Goal: Information Seeking & Learning: Learn about a topic

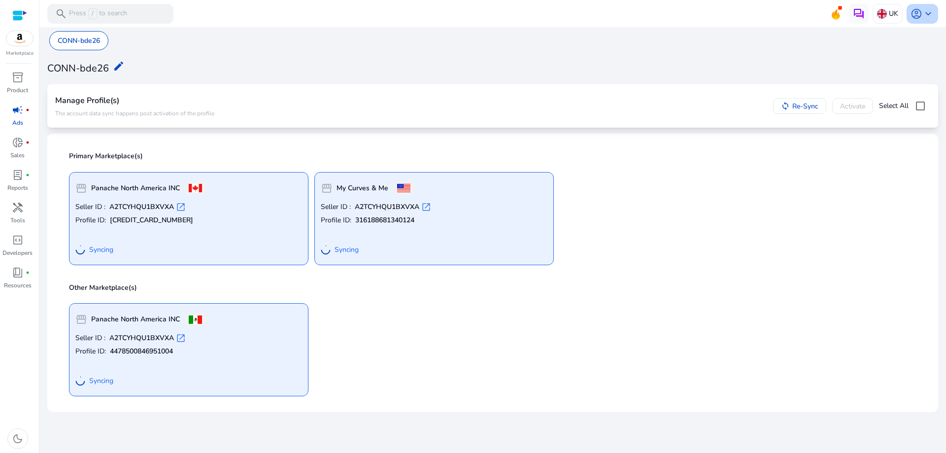
click at [928, 16] on span "keyboard_arrow_down" at bounding box center [928, 14] width 12 height 12
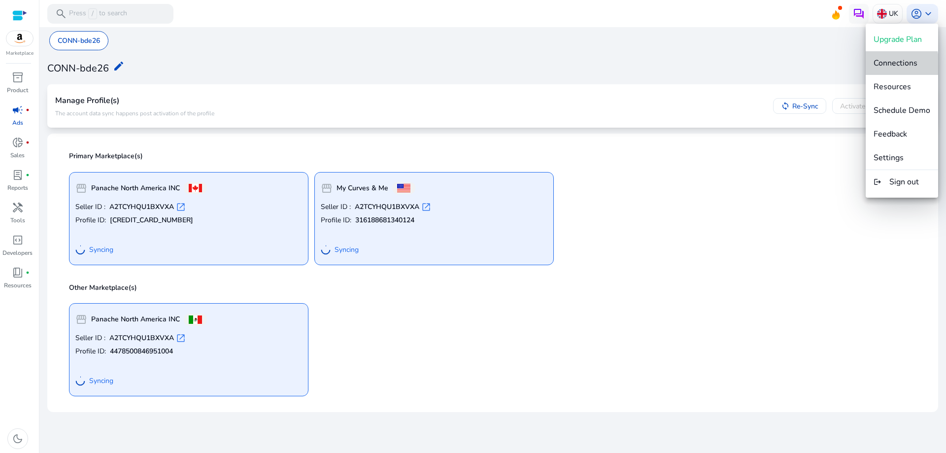
click at [887, 66] on span "Connections" at bounding box center [895, 63] width 44 height 11
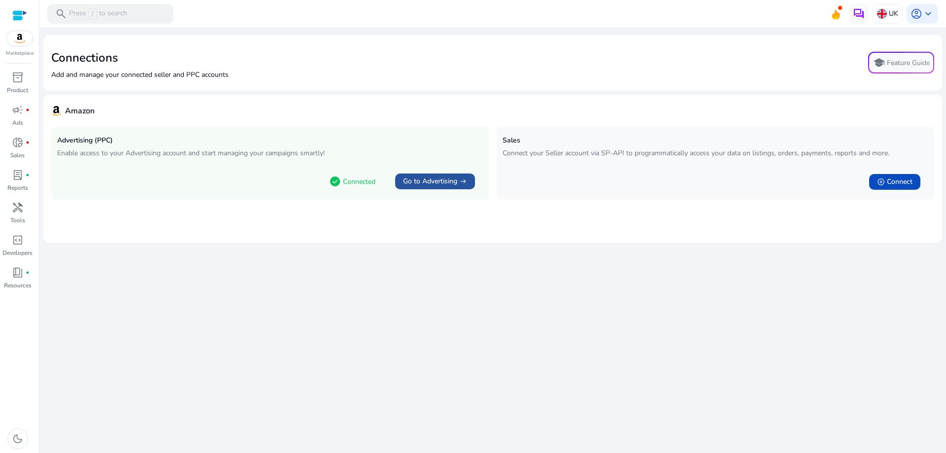
click at [438, 180] on span "Go to Advertising" at bounding box center [430, 181] width 54 height 10
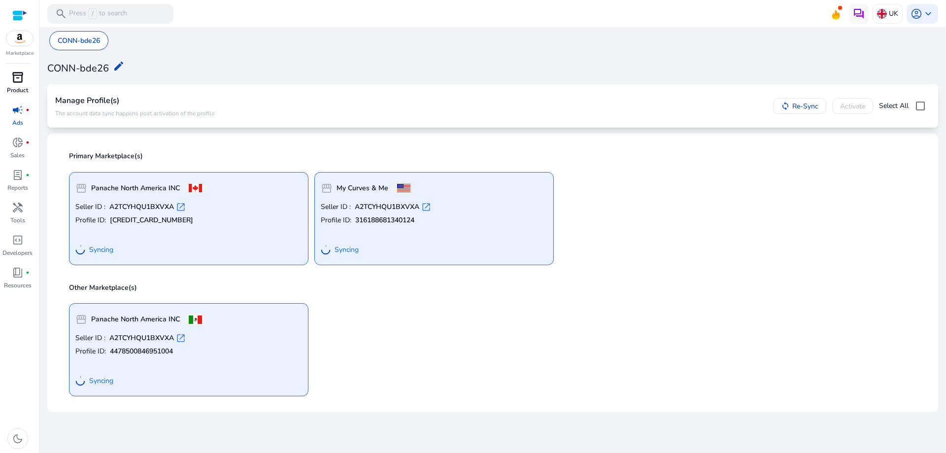
click at [22, 76] on span "inventory_2" at bounding box center [18, 77] width 12 height 12
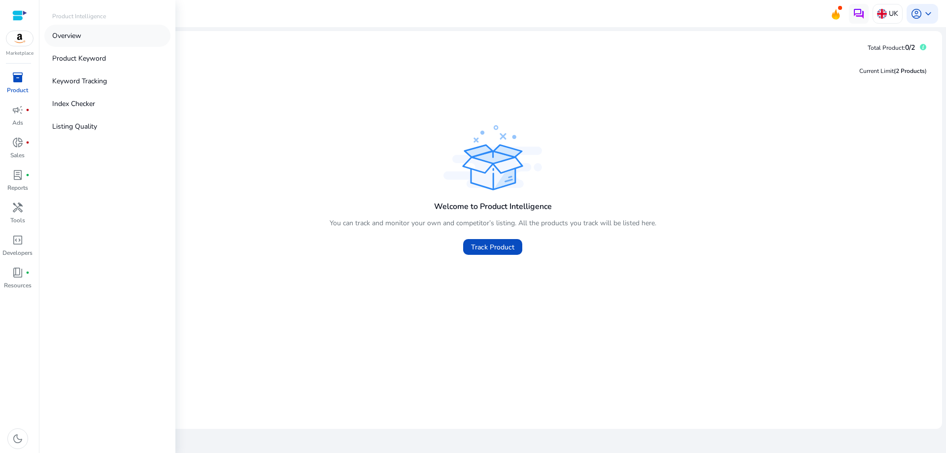
click at [76, 33] on p "Overview" at bounding box center [66, 36] width 29 height 10
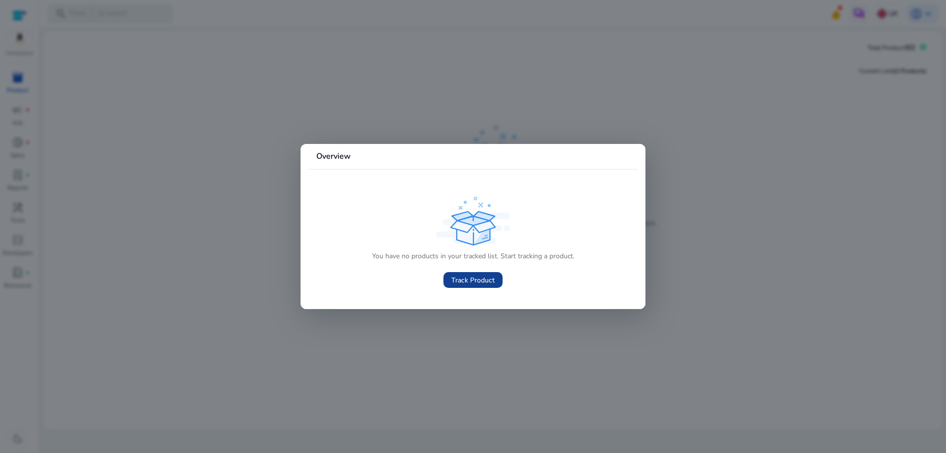
click at [467, 277] on span "Track Product" at bounding box center [472, 280] width 43 height 10
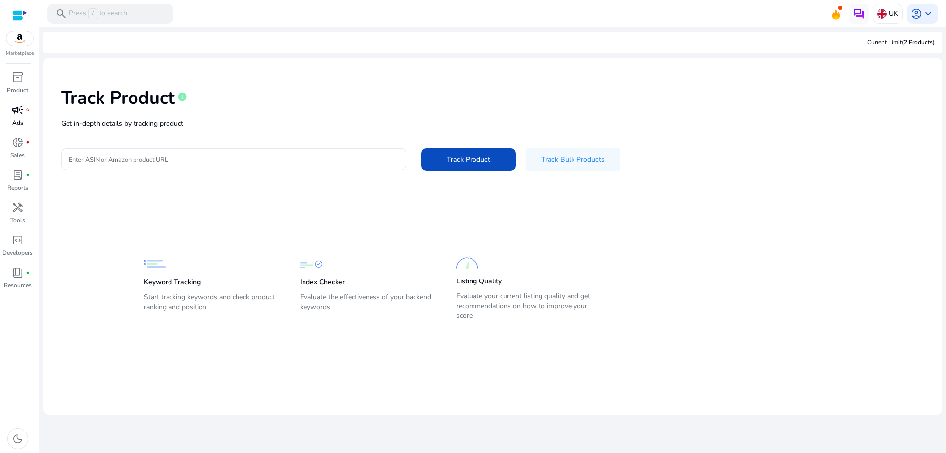
click at [26, 114] on div "campaign fiber_manual_record" at bounding box center [18, 110] width 28 height 16
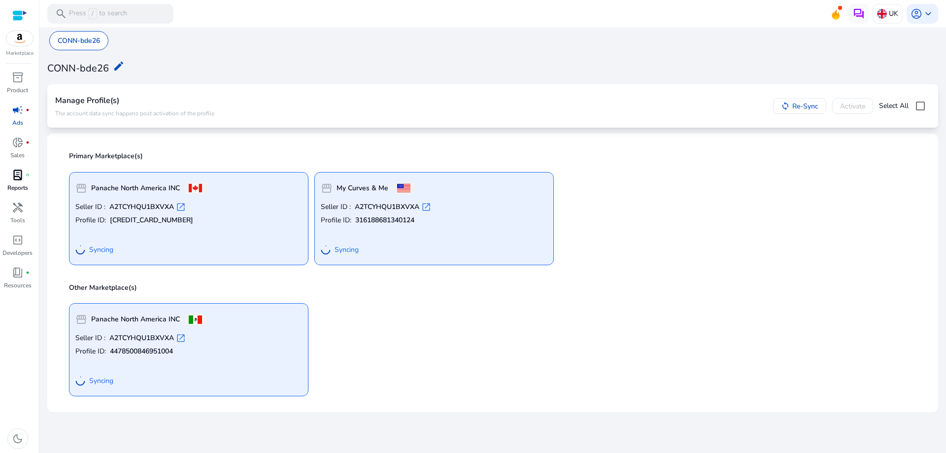
click at [25, 180] on div "lab_profile fiber_manual_record" at bounding box center [18, 175] width 28 height 16
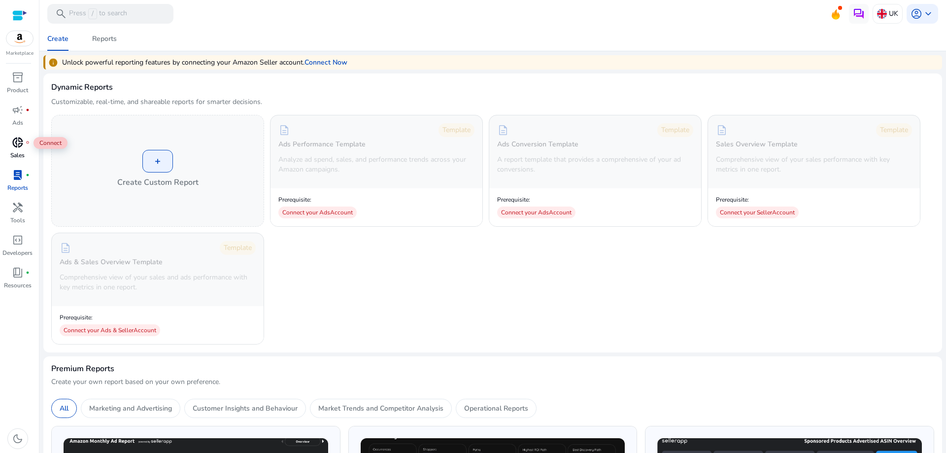
click at [11, 148] on div "donut_small fiber_manual_record" at bounding box center [18, 142] width 28 height 16
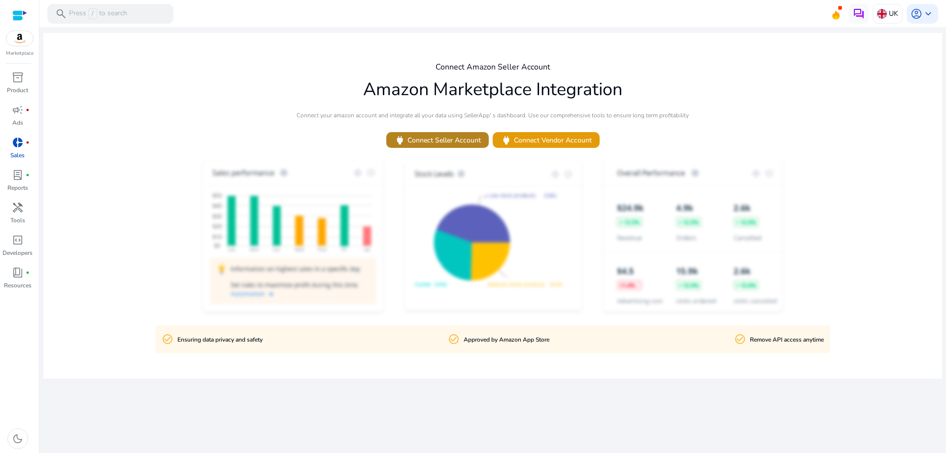
click at [442, 146] on span at bounding box center [437, 140] width 102 height 24
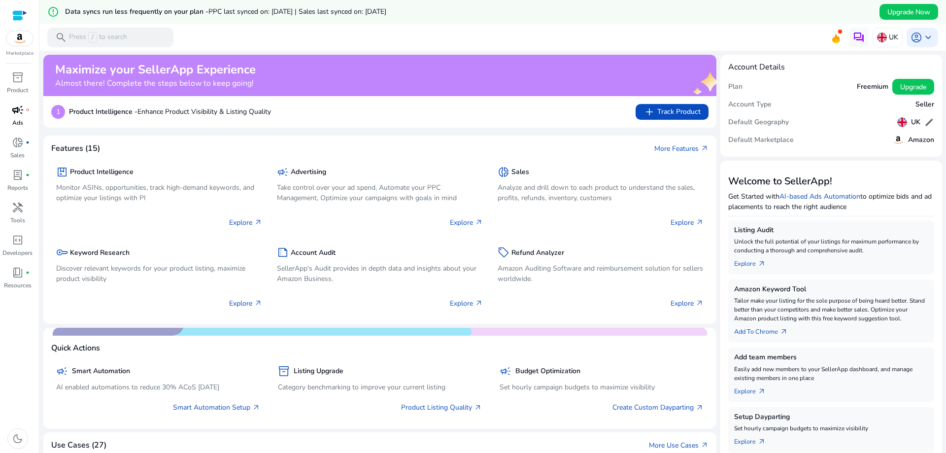
click at [17, 108] on span "campaign" at bounding box center [18, 110] width 12 height 12
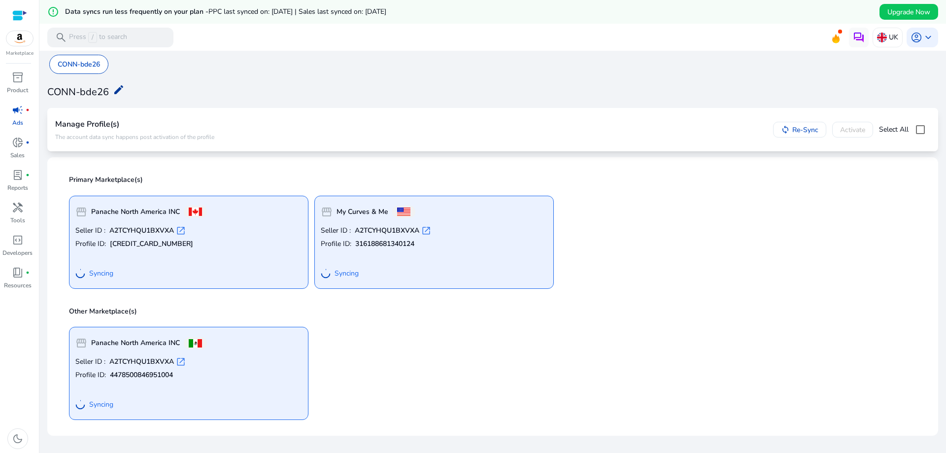
click at [115, 88] on mat-icon "edit" at bounding box center [119, 90] width 12 height 12
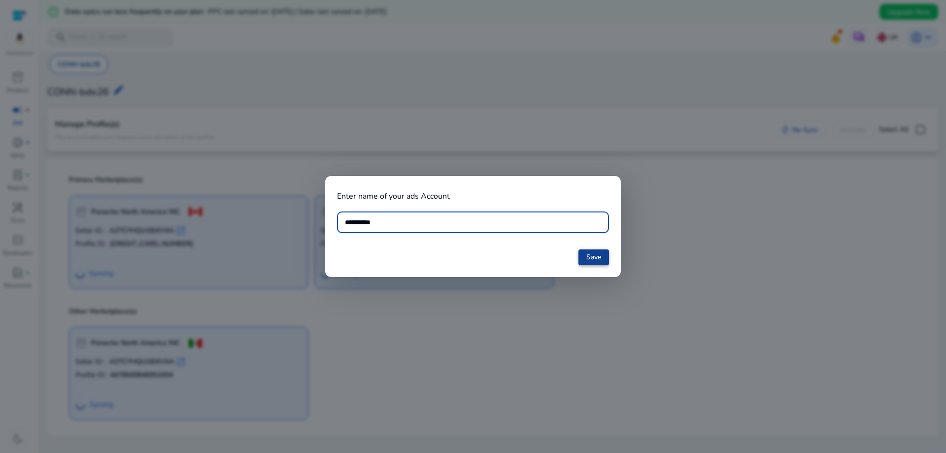
click at [585, 254] on span at bounding box center [593, 257] width 31 height 24
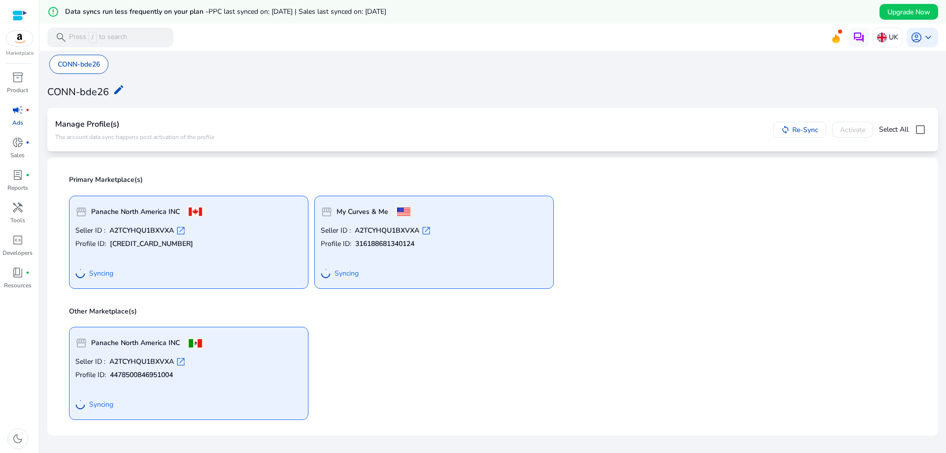
click at [935, 40] on mat-toolbar "search Press / to search UK account_circle keyboard_arrow_down" at bounding box center [492, 37] width 906 height 27
click at [922, 39] on span "keyboard_arrow_down" at bounding box center [928, 38] width 12 height 12
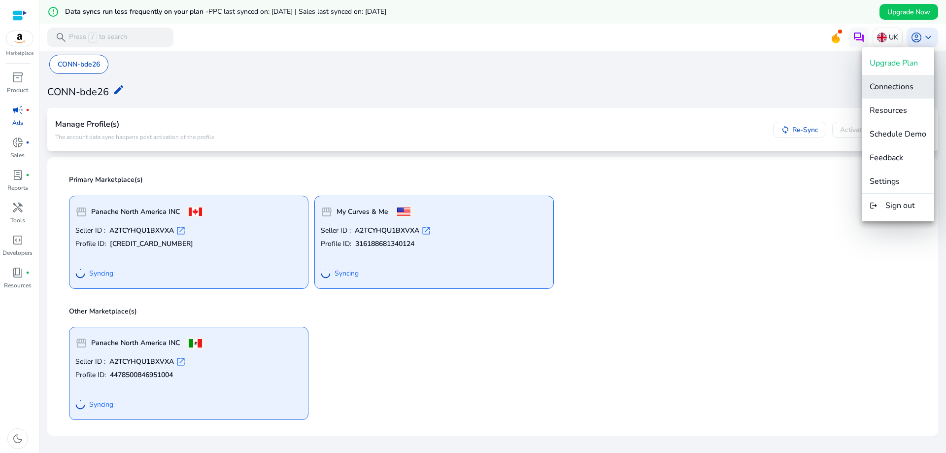
click at [899, 89] on span "Connections" at bounding box center [891, 86] width 44 height 11
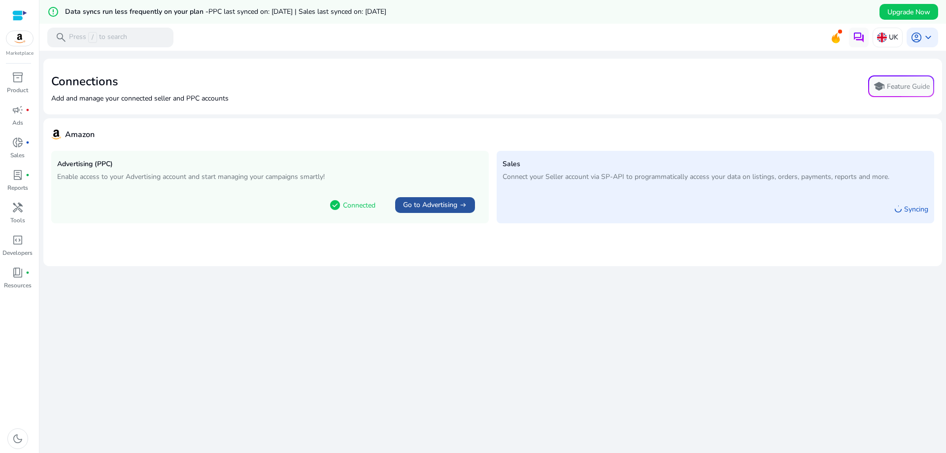
click at [442, 209] on span "Go to Advertising" at bounding box center [430, 205] width 54 height 10
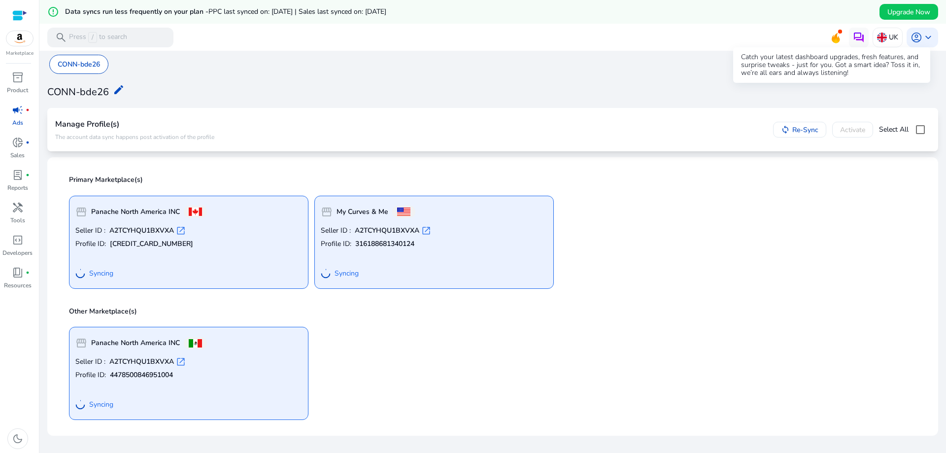
click at [830, 34] on icon at bounding box center [835, 37] width 15 height 14
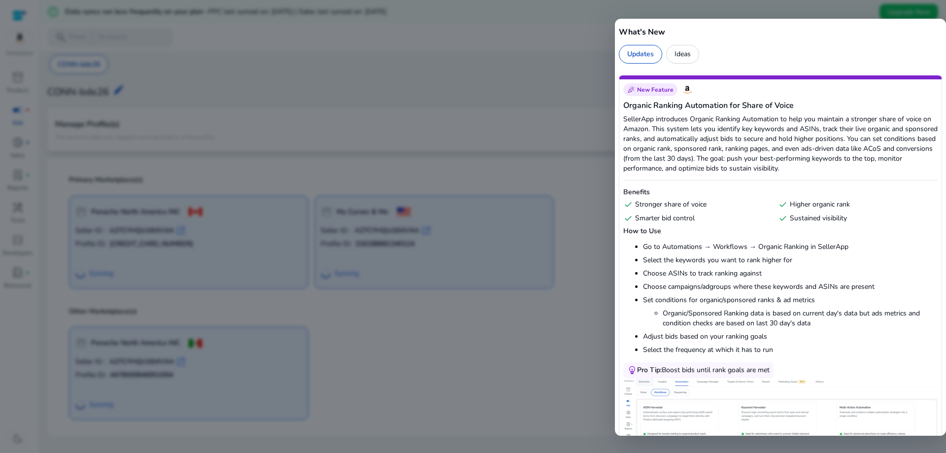
click at [554, 96] on div at bounding box center [473, 226] width 946 height 453
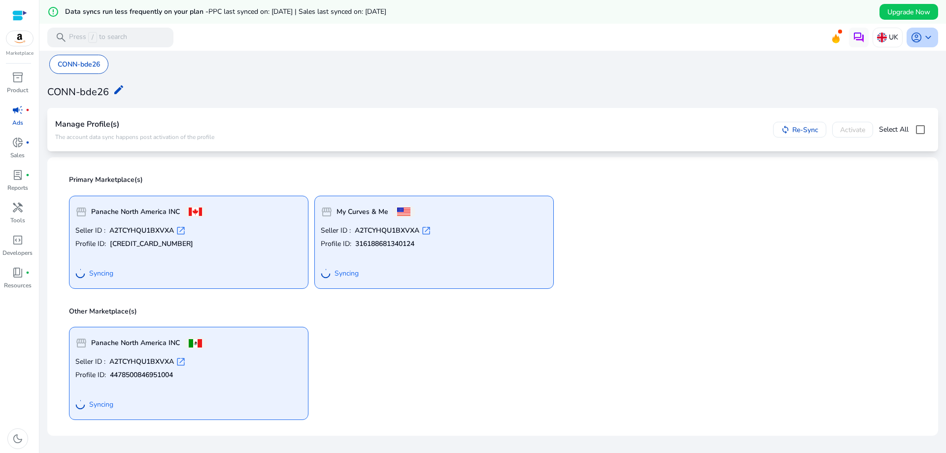
click at [926, 43] on span "keyboard_arrow_down" at bounding box center [928, 38] width 12 height 12
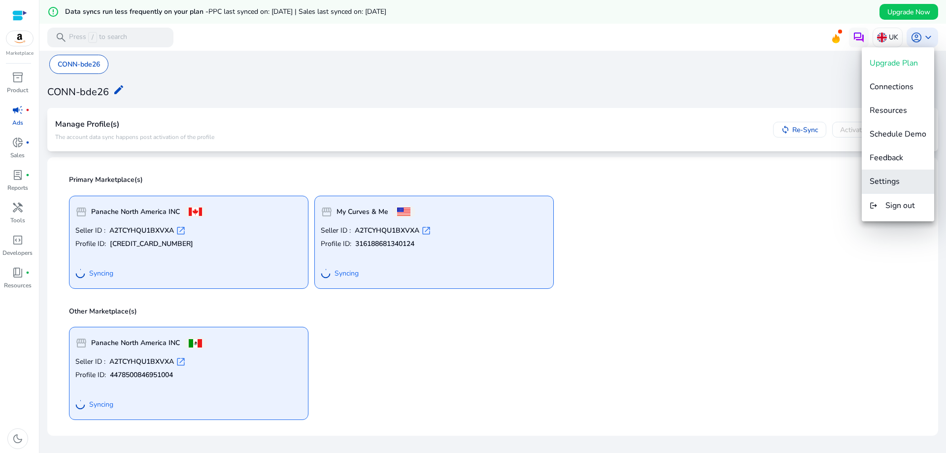
click at [891, 186] on span "Settings" at bounding box center [884, 181] width 30 height 11
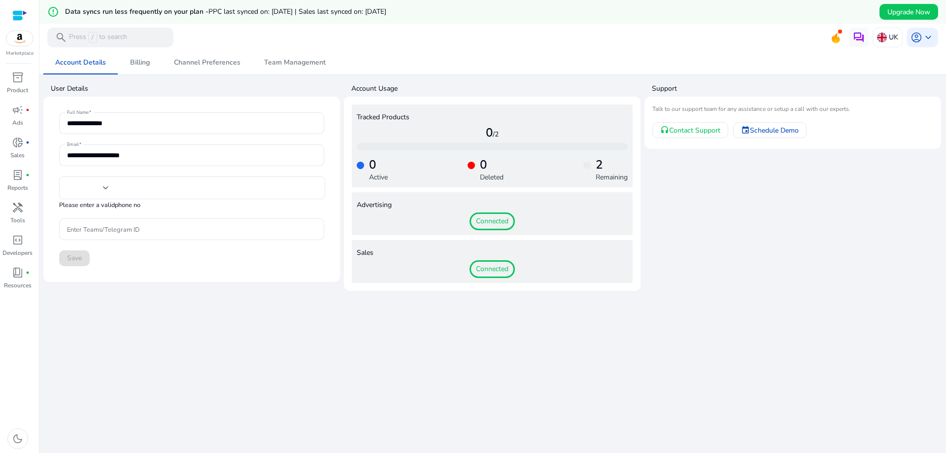
type input "***"
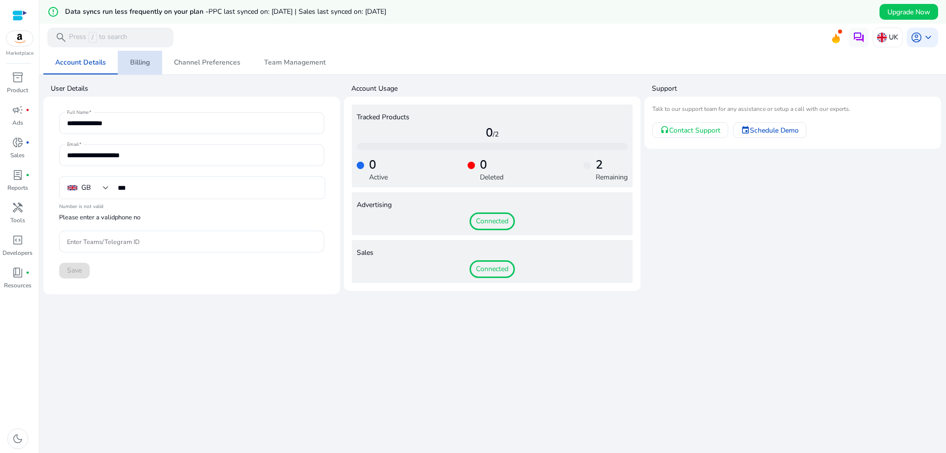
click at [130, 60] on span "Billing" at bounding box center [140, 62] width 20 height 7
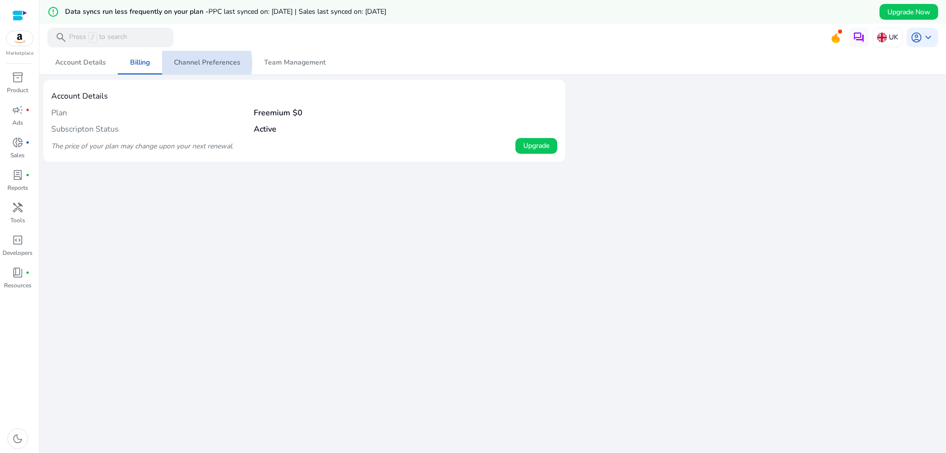
click at [200, 63] on span "Channel Preferences" at bounding box center [207, 62] width 66 height 7
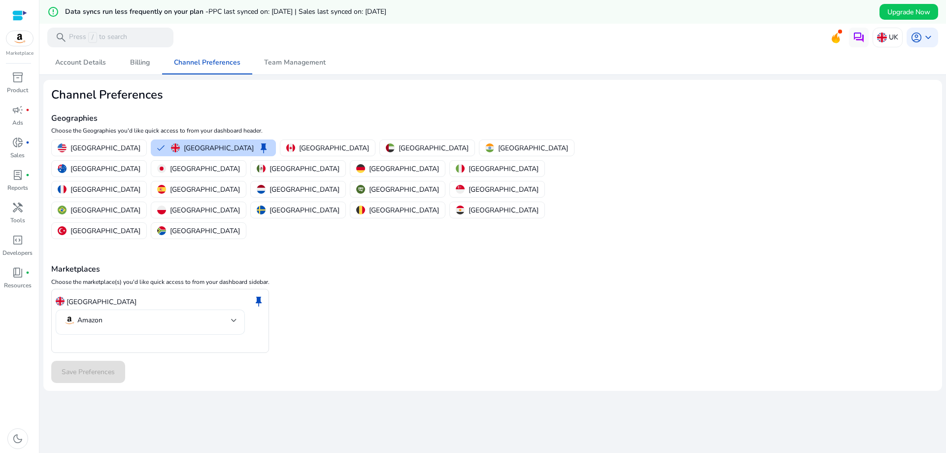
click at [237, 309] on div "Amazon" at bounding box center [150, 321] width 189 height 25
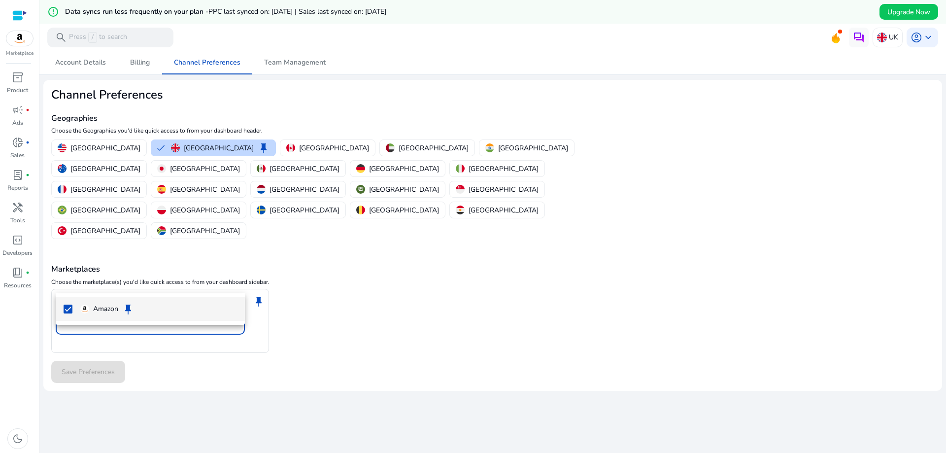
click at [315, 294] on div at bounding box center [473, 226] width 946 height 453
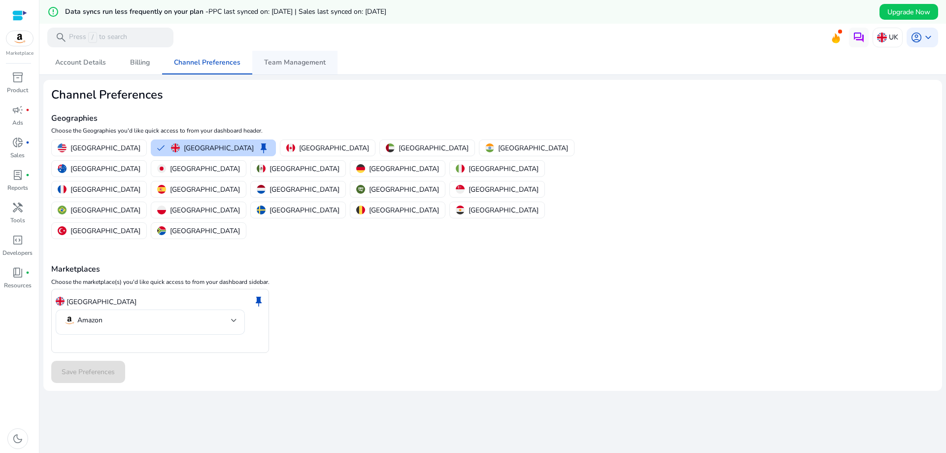
click at [278, 62] on span "Team Management" at bounding box center [295, 62] width 62 height 7
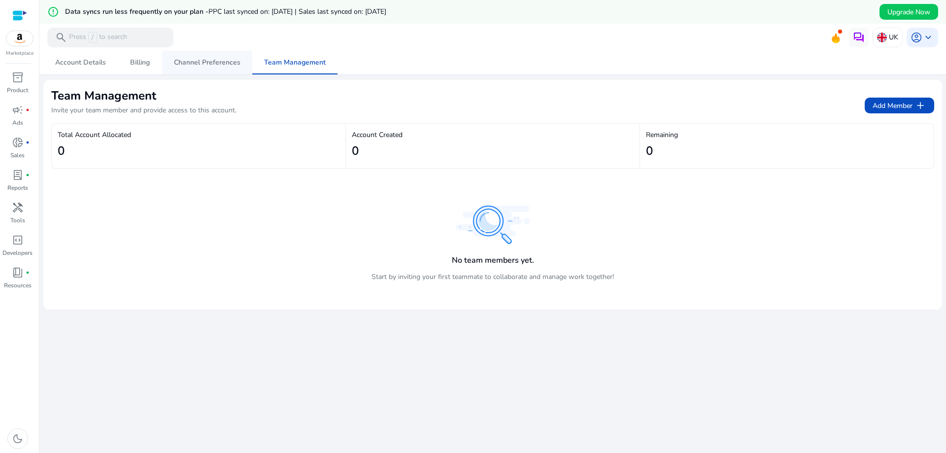
click at [206, 73] on span "Channel Preferences" at bounding box center [207, 63] width 66 height 24
click at [26, 155] on link "donut_small fiber_manual_record Sales" at bounding box center [17, 150] width 35 height 33
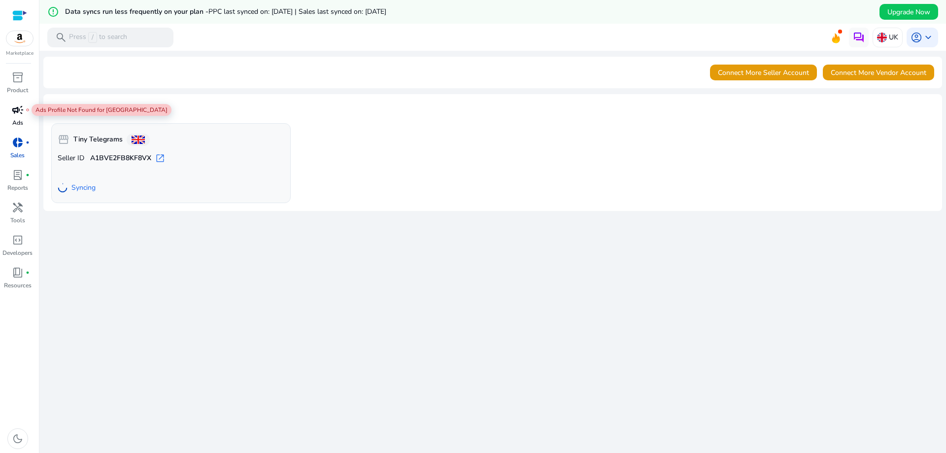
click at [18, 114] on span "campaign" at bounding box center [18, 110] width 12 height 12
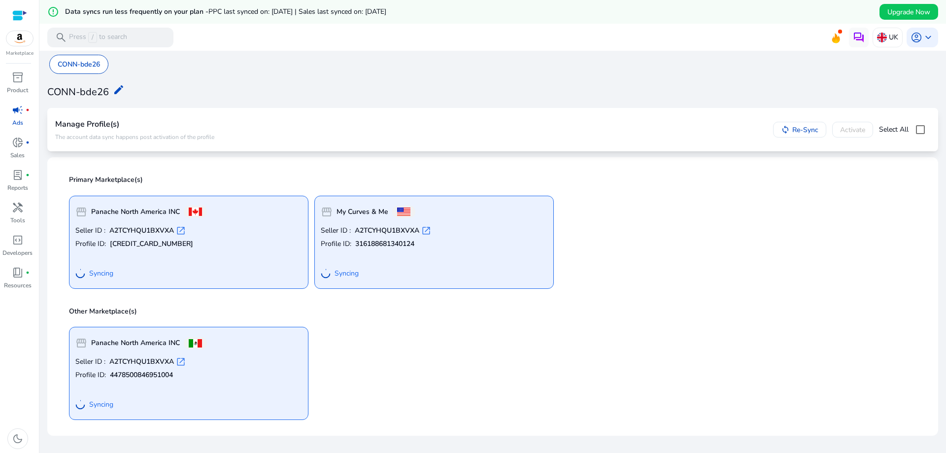
drag, startPoint x: 219, startPoint y: 255, endPoint x: 205, endPoint y: 258, distance: 14.0
click at [205, 258] on div "Seller ID : A2TCYHQU1BXVXA open_in_new Profile ID: 4127515275387048 Syncing" at bounding box center [188, 254] width 227 height 57
click at [179, 230] on span "open_in_new" at bounding box center [181, 231] width 10 height 10
click at [922, 41] on span "keyboard_arrow_down" at bounding box center [928, 38] width 12 height 12
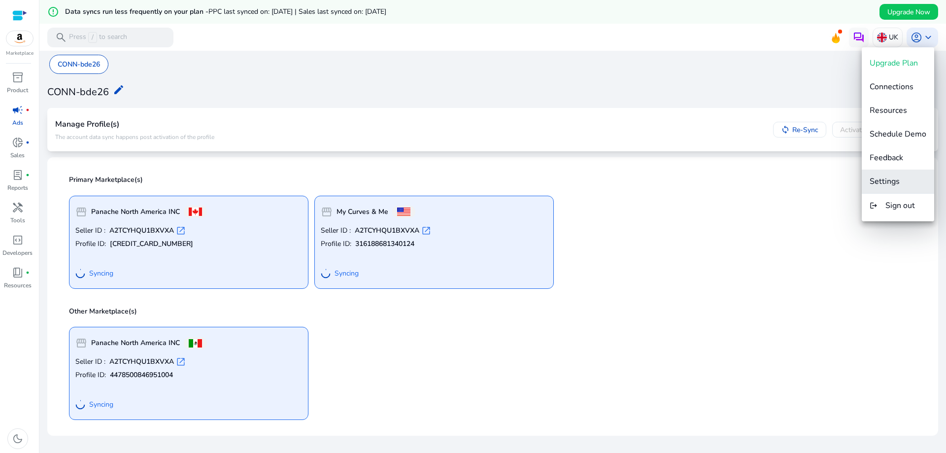
click at [888, 186] on span "Settings" at bounding box center [884, 181] width 30 height 11
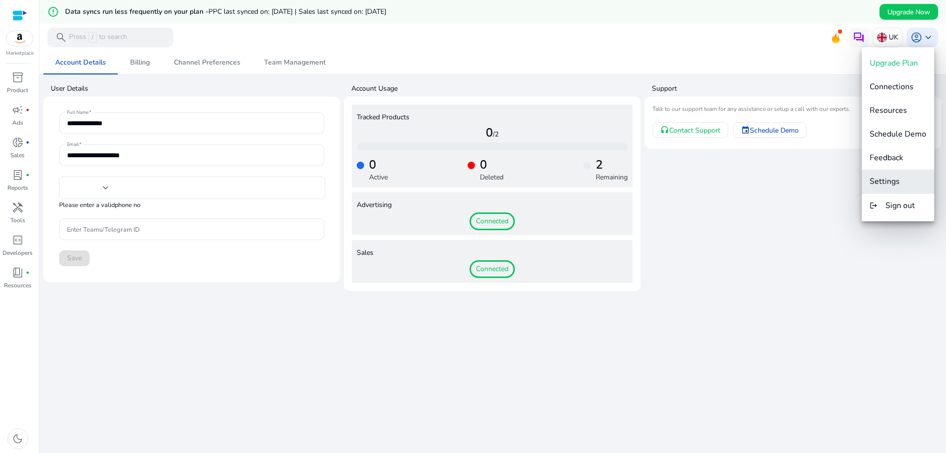
type input "***"
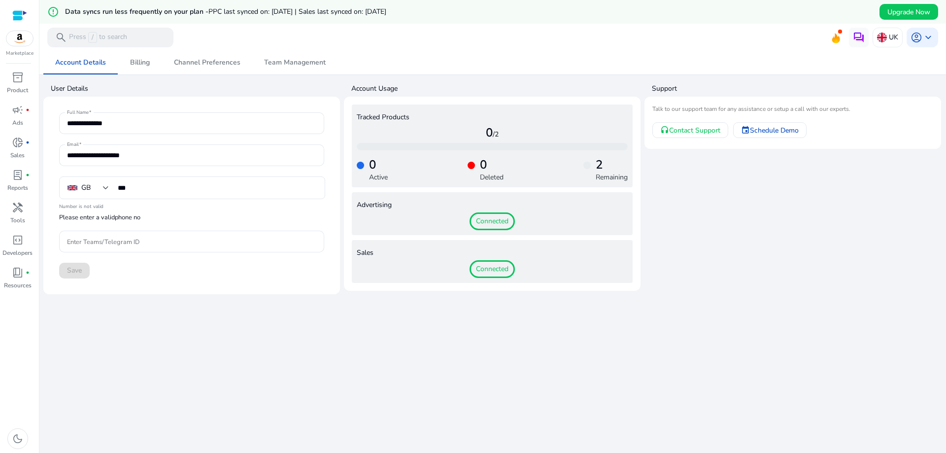
click at [543, 221] on div "Connected" at bounding box center [492, 221] width 271 height 18
click at [456, 222] on div "Connected" at bounding box center [492, 221] width 271 height 18
click at [110, 245] on input "Enter Teams/Telegram ID" at bounding box center [191, 241] width 249 height 11
click at [174, 190] on input "***" at bounding box center [217, 187] width 199 height 11
click at [147, 61] on span "Billing" at bounding box center [140, 62] width 20 height 7
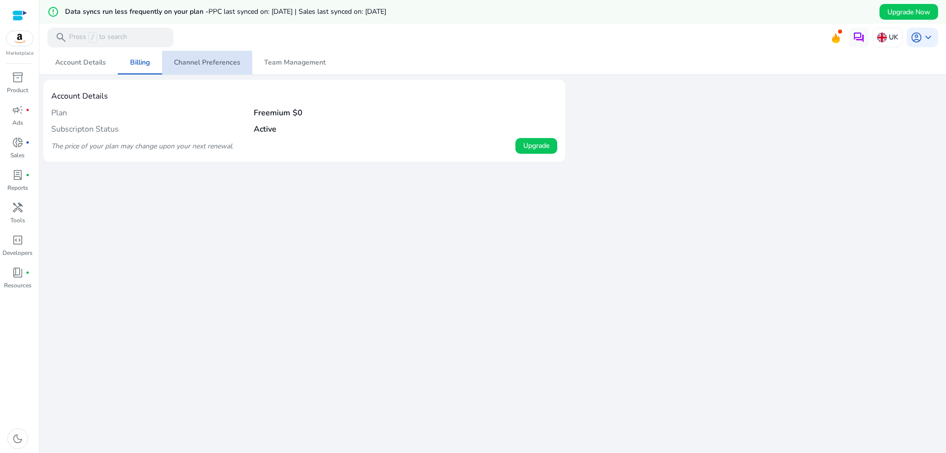
click at [207, 64] on span "Channel Preferences" at bounding box center [207, 62] width 66 height 7
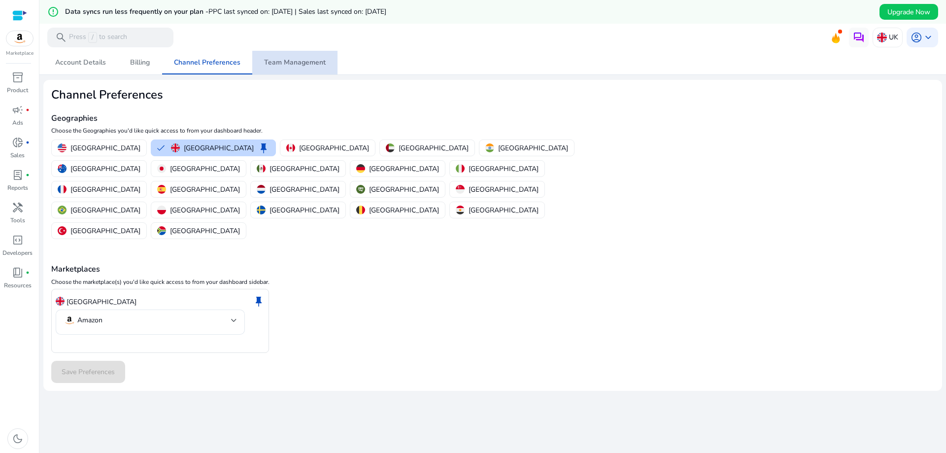
click at [296, 63] on span "Team Management" at bounding box center [295, 62] width 62 height 7
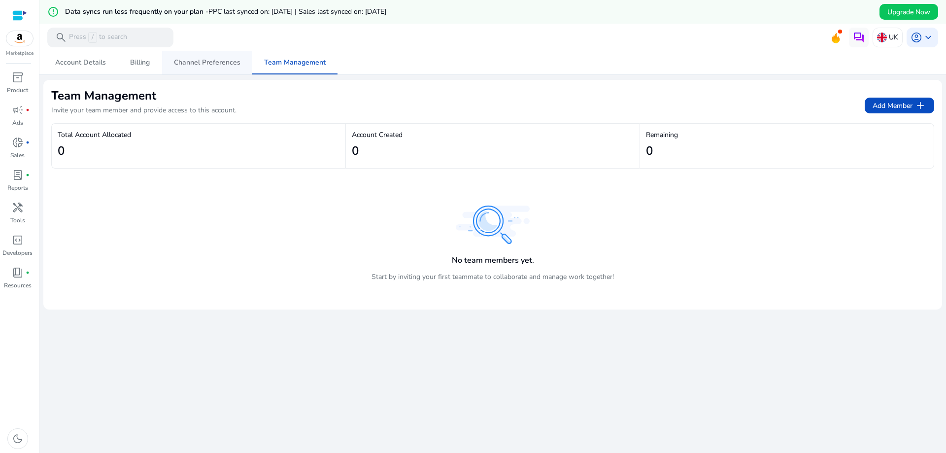
click at [212, 63] on span "Channel Preferences" at bounding box center [207, 62] width 66 height 7
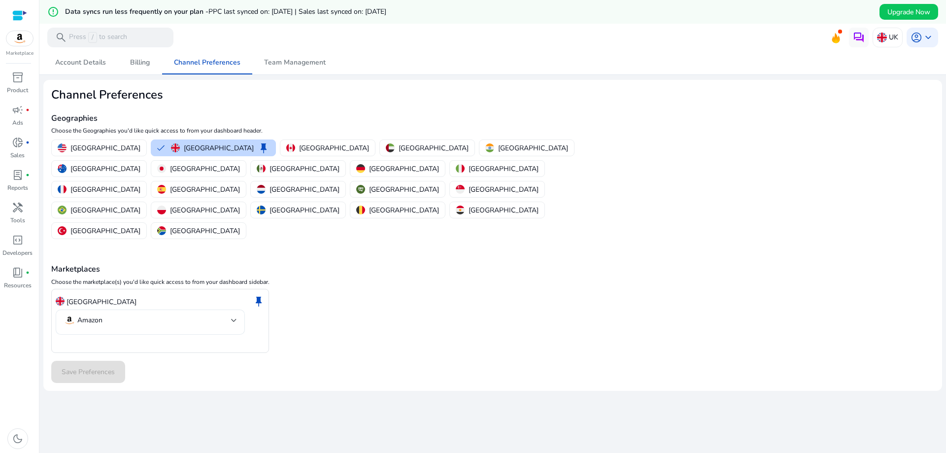
click at [125, 314] on mat-select-trigger "Amazon" at bounding box center [147, 320] width 167 height 12
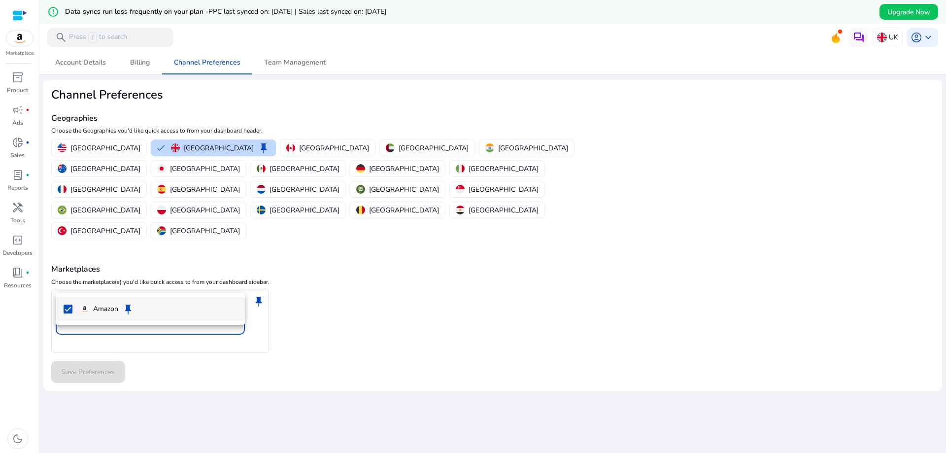
click at [348, 312] on div at bounding box center [473, 226] width 946 height 453
click at [164, 314] on mat-select-trigger "Amazon" at bounding box center [147, 320] width 167 height 12
click at [109, 307] on p "Amazon" at bounding box center [105, 308] width 25 height 11
click at [63, 307] on mat-option "Amazon" at bounding box center [150, 309] width 189 height 24
click at [356, 285] on div at bounding box center [473, 226] width 946 height 453
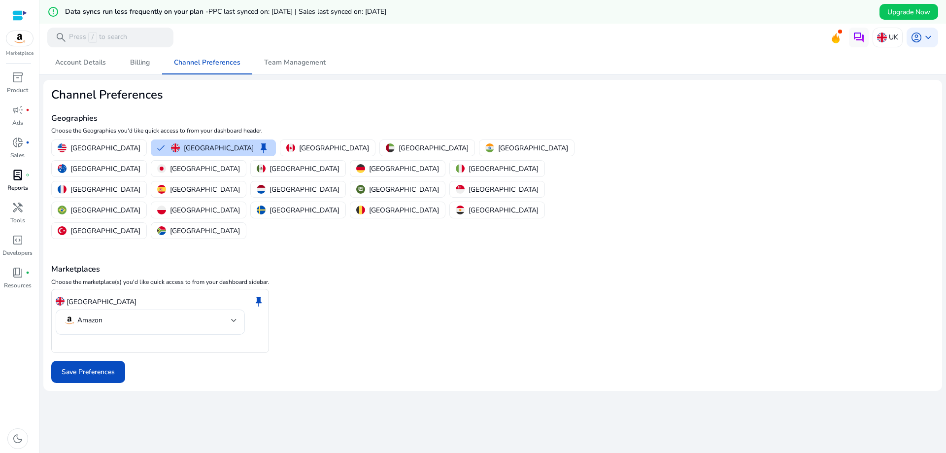
click at [16, 186] on p "Reports" at bounding box center [17, 187] width 21 height 9
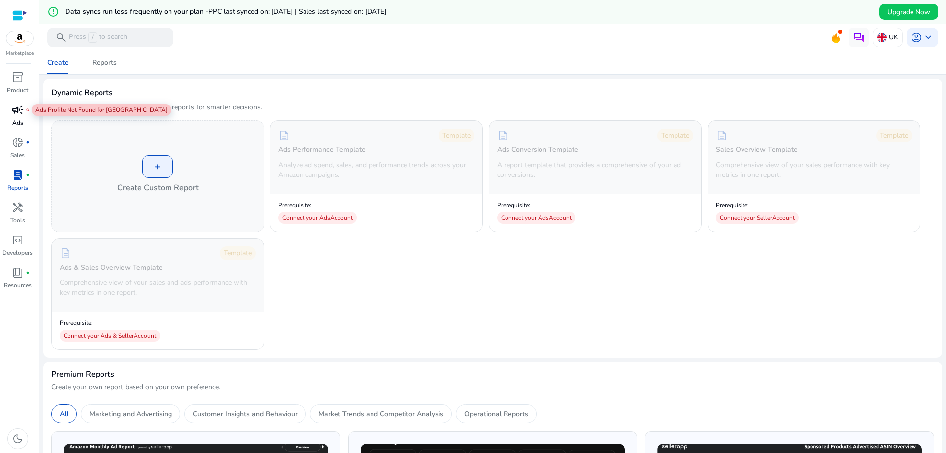
click at [20, 119] on p "Ads" at bounding box center [17, 122] width 11 height 9
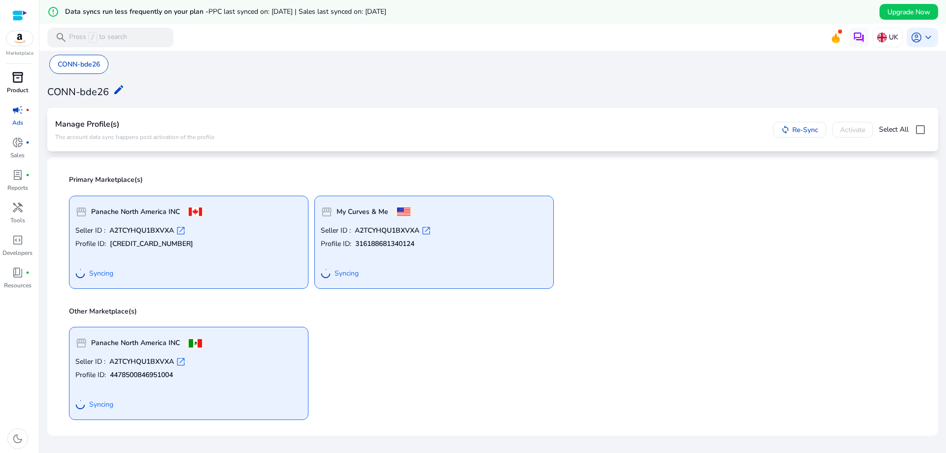
click at [13, 72] on span "inventory_2" at bounding box center [18, 77] width 12 height 12
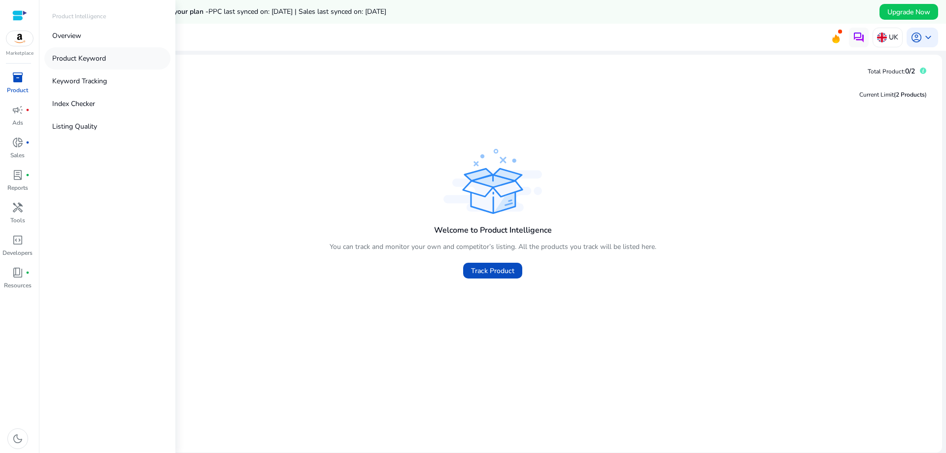
click at [98, 55] on p "Product Keyword" at bounding box center [79, 58] width 54 height 10
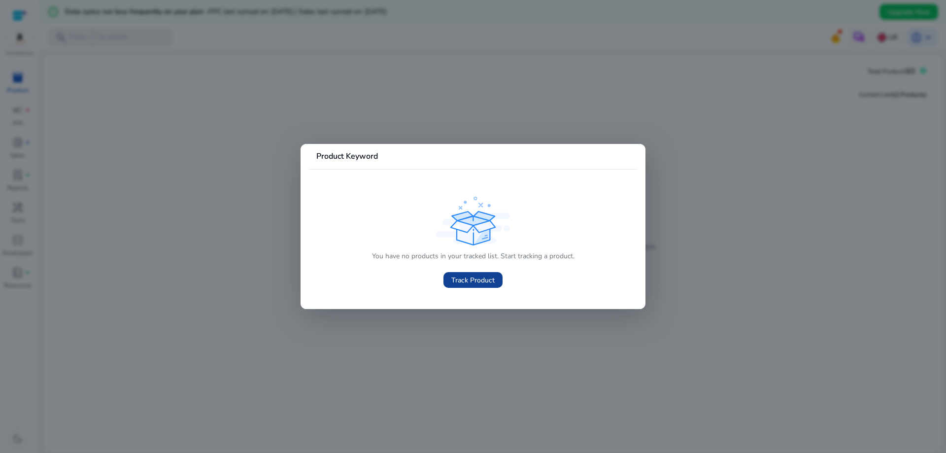
click at [466, 284] on span "Track Product" at bounding box center [472, 280] width 43 height 10
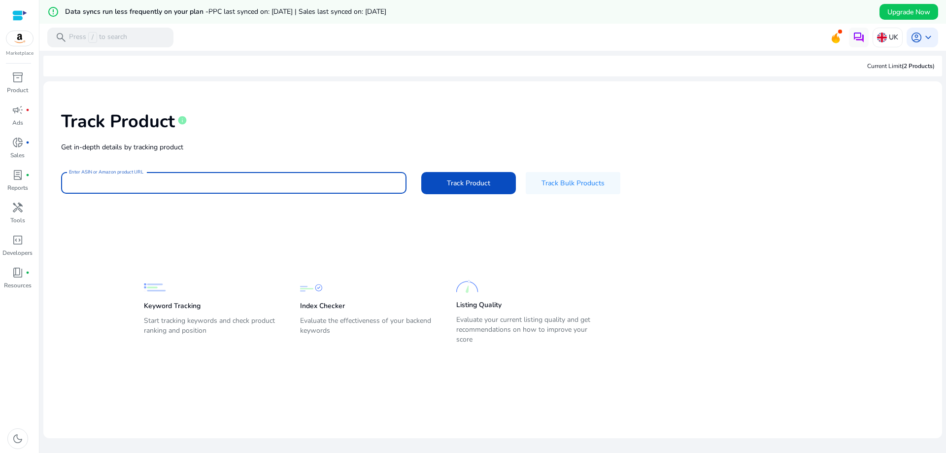
click at [127, 182] on input "Enter ASIN or Amazon product URL" at bounding box center [233, 182] width 329 height 11
paste input "**********"
type input "**********"
click at [454, 171] on span at bounding box center [468, 183] width 95 height 24
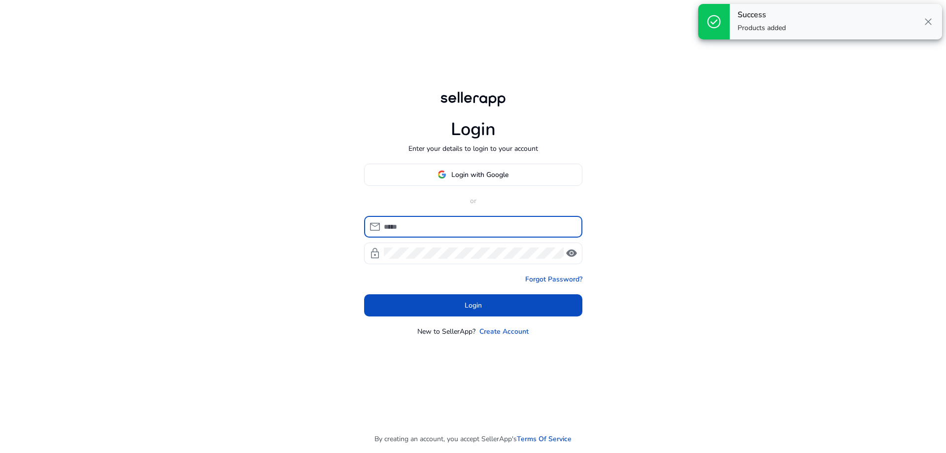
type input "**********"
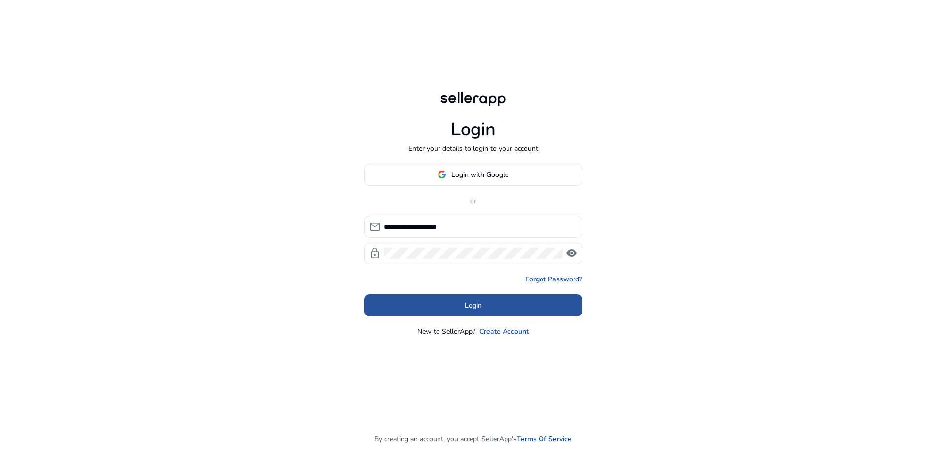
click at [455, 310] on span at bounding box center [473, 305] width 218 height 24
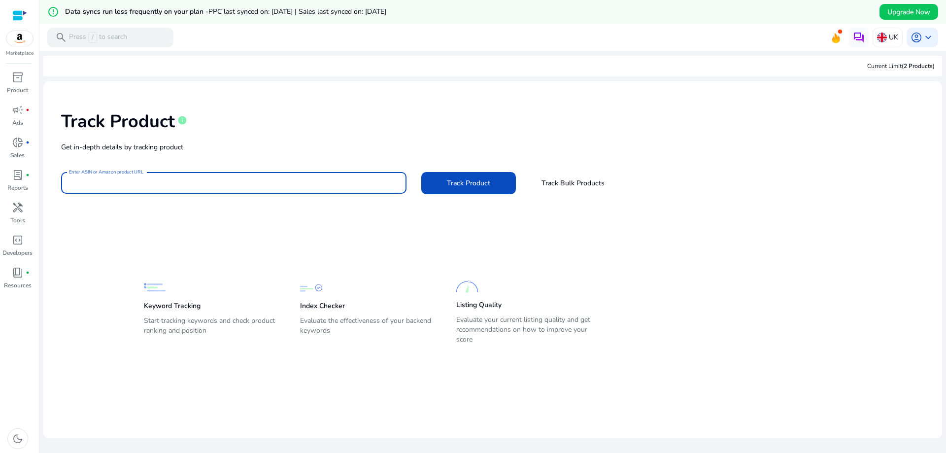
click at [202, 180] on input "Enter ASIN or Amazon product URL" at bounding box center [233, 182] width 329 height 11
paste input "**********"
type input "**********"
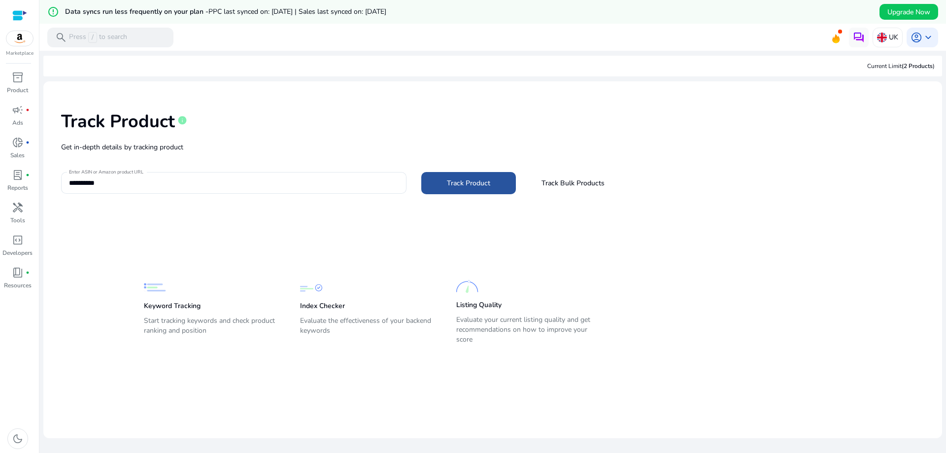
click at [466, 172] on span at bounding box center [468, 183] width 95 height 24
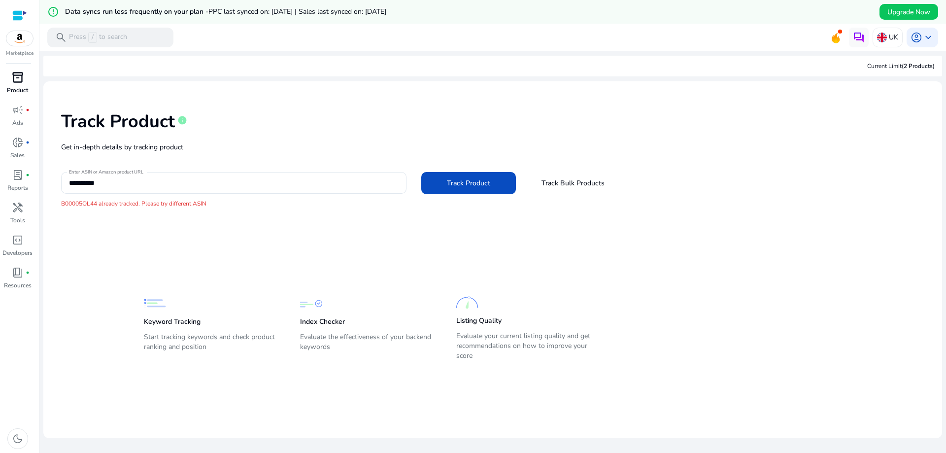
click at [18, 77] on span "inventory_2" at bounding box center [18, 77] width 12 height 12
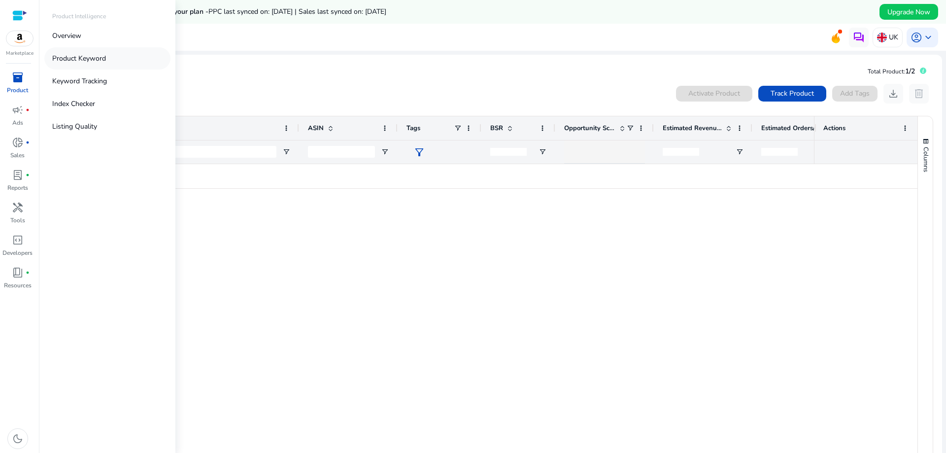
click at [100, 59] on p "Product Keyword" at bounding box center [79, 58] width 54 height 10
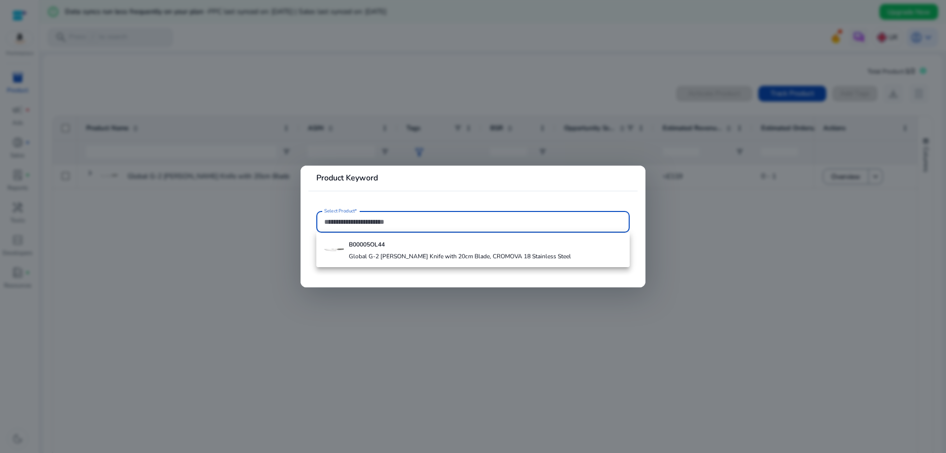
click at [251, 247] on div at bounding box center [473, 226] width 946 height 453
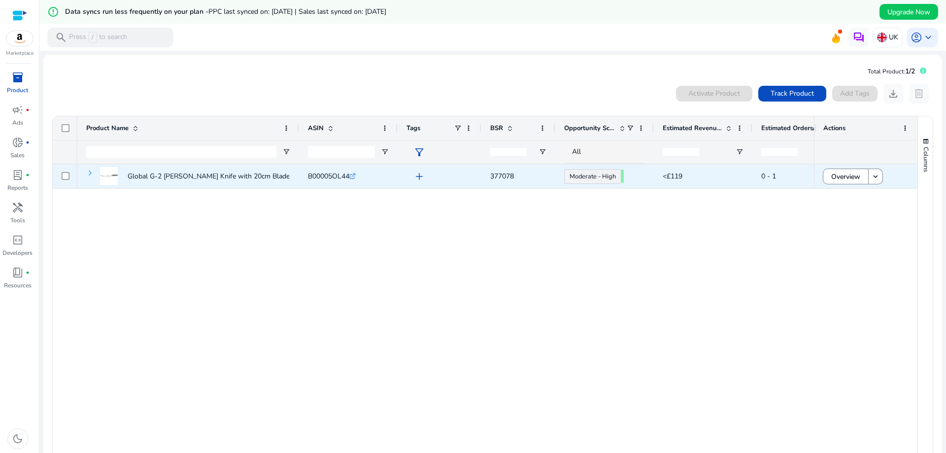
click at [92, 174] on span at bounding box center [90, 173] width 8 height 8
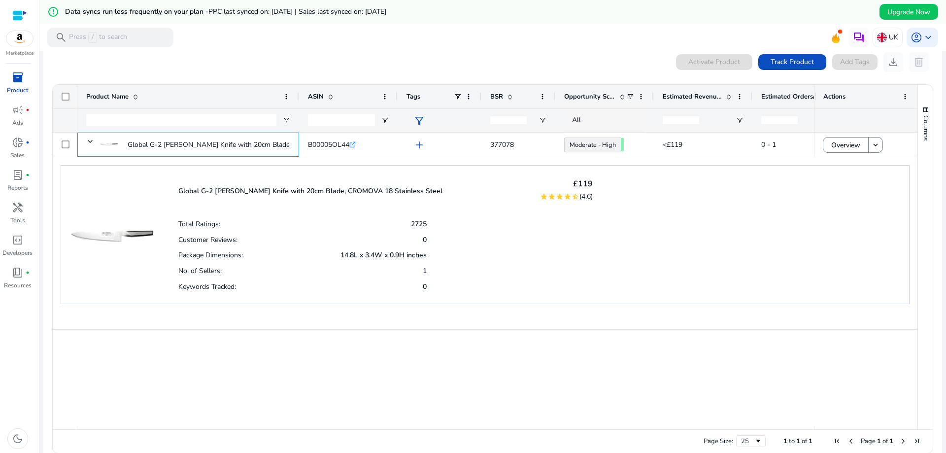
scroll to position [45, 0]
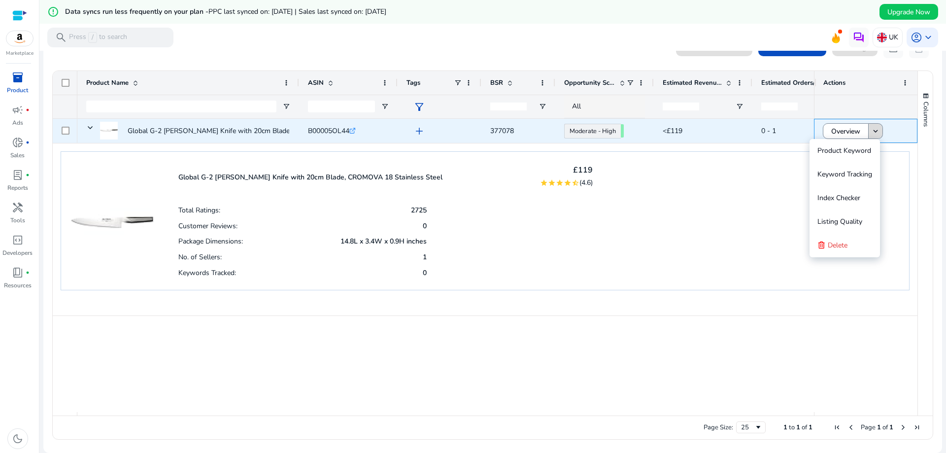
click at [874, 131] on mat-icon "keyboard_arrow_down" at bounding box center [875, 131] width 9 height 9
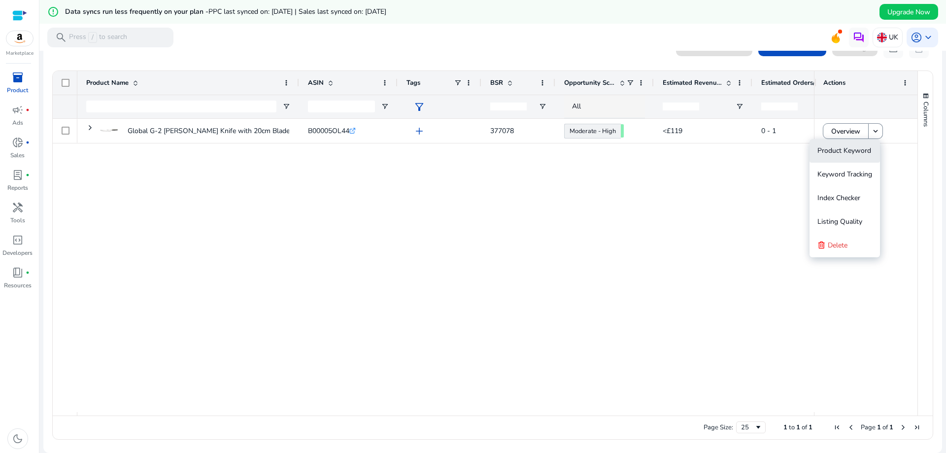
click at [859, 146] on span "Product Keyword" at bounding box center [844, 150] width 54 height 9
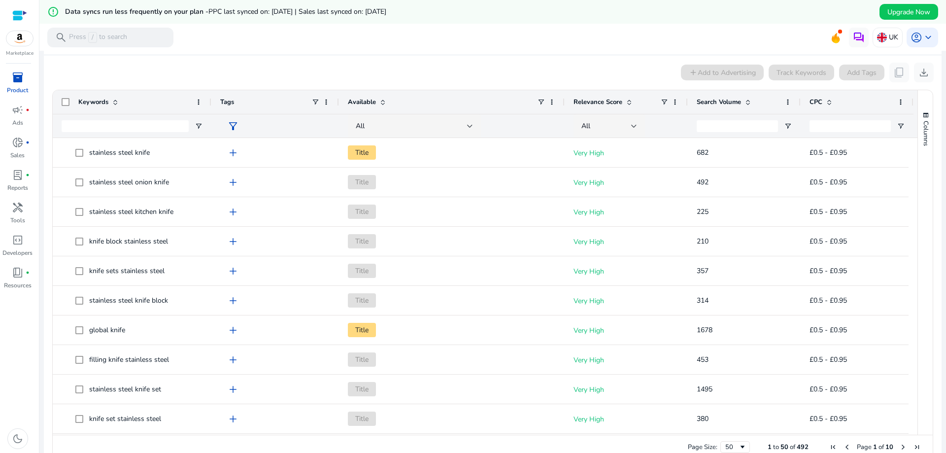
scroll to position [198, 0]
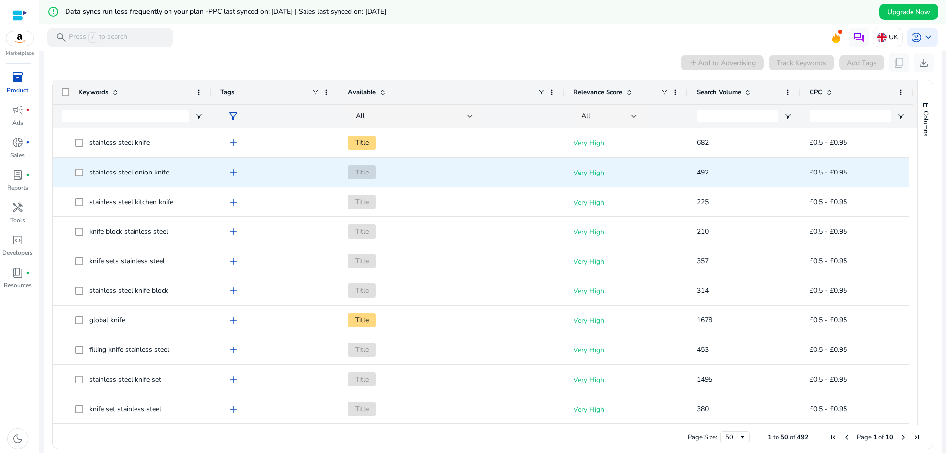
click at [238, 175] on span "add" at bounding box center [233, 172] width 12 height 12
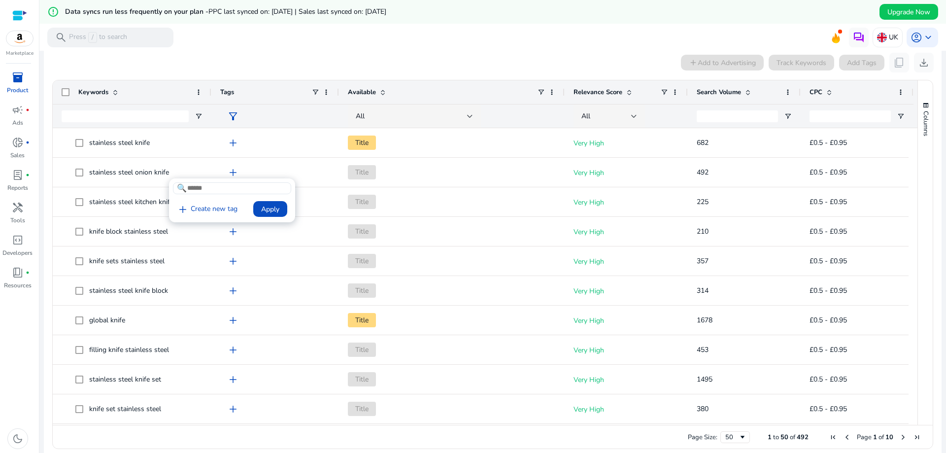
click at [231, 172] on div at bounding box center [473, 226] width 946 height 453
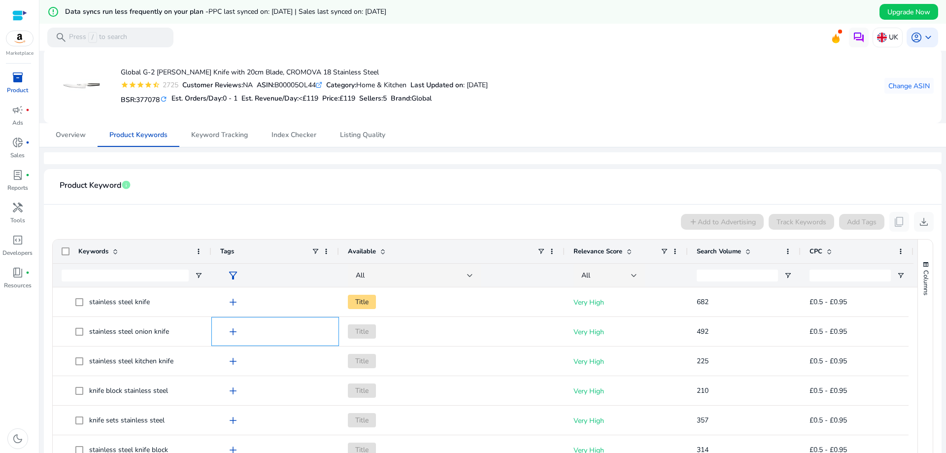
scroll to position [1, 0]
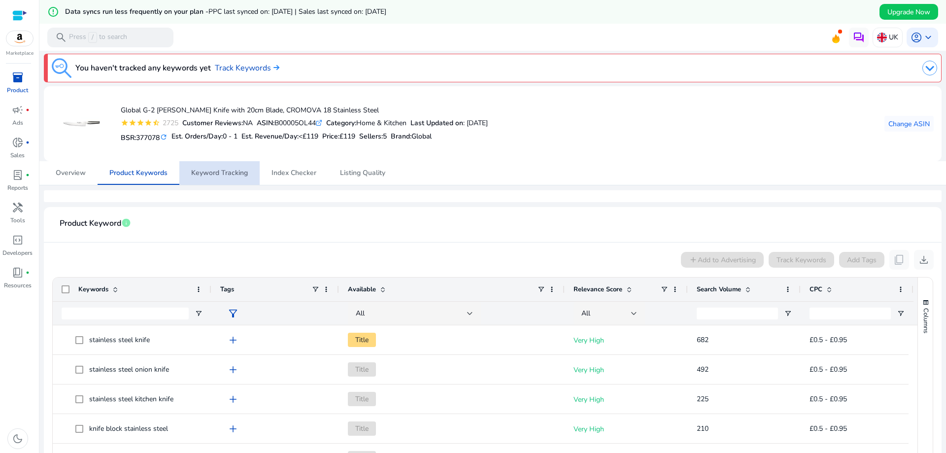
click at [234, 172] on span "Keyword Tracking" at bounding box center [219, 172] width 57 height 7
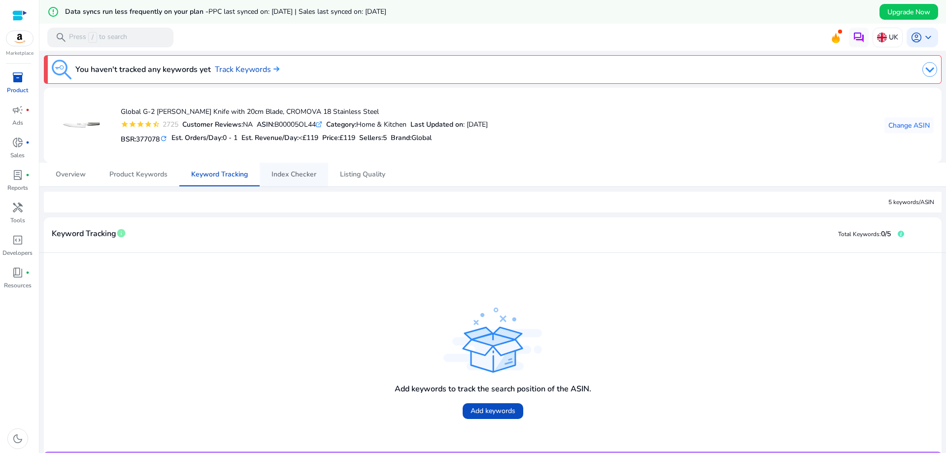
click at [293, 178] on span "Index Checker" at bounding box center [293, 174] width 45 height 7
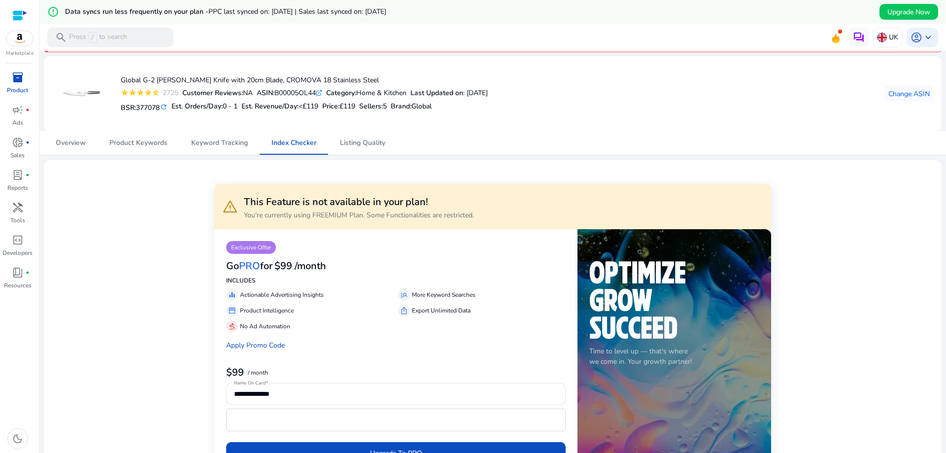
scroll to position [49, 0]
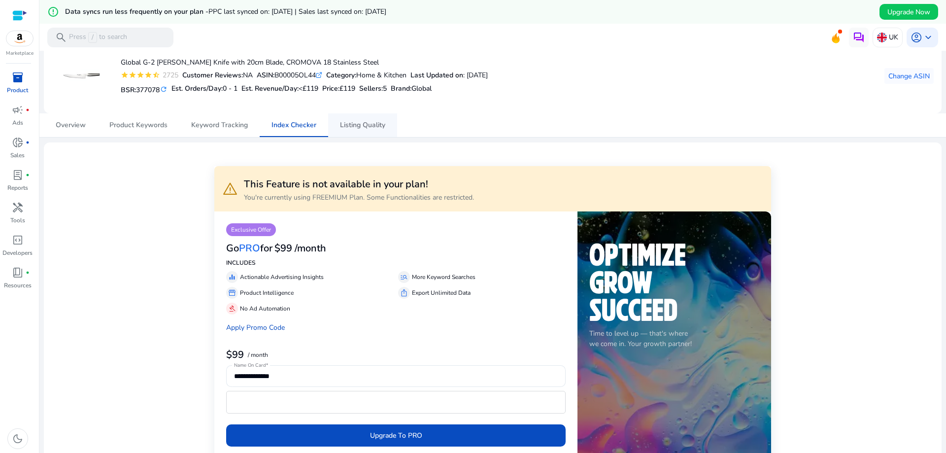
click at [371, 129] on span "Listing Quality" at bounding box center [362, 125] width 45 height 7
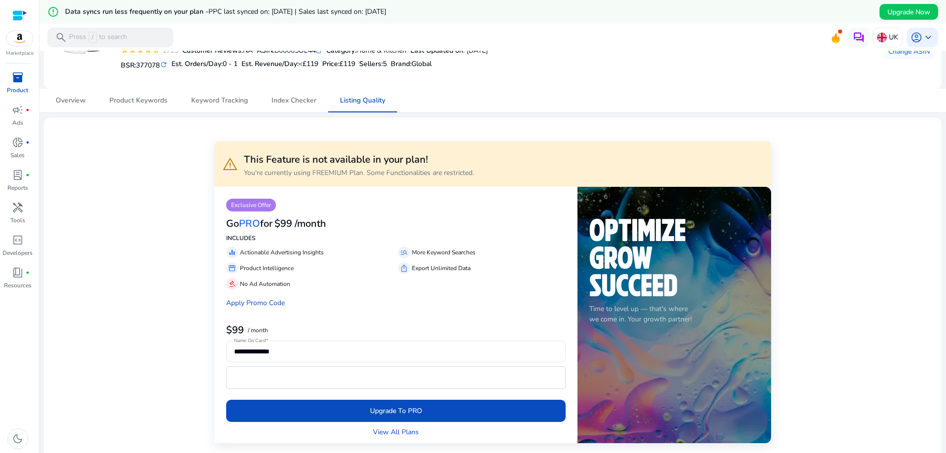
scroll to position [98, 0]
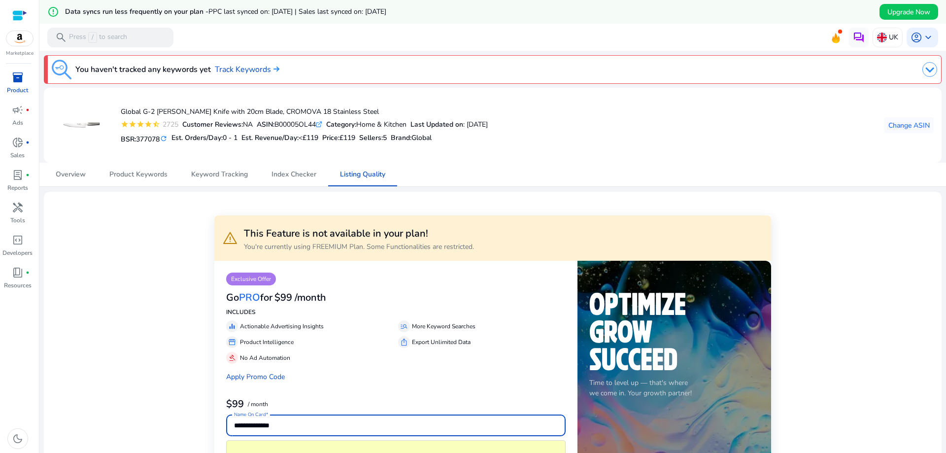
scroll to position [98, 0]
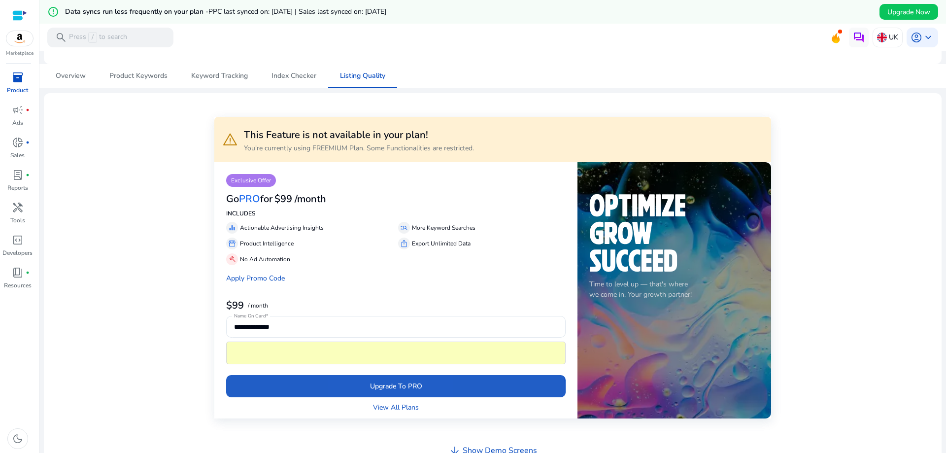
click at [383, 393] on span "submit" at bounding box center [395, 386] width 339 height 24
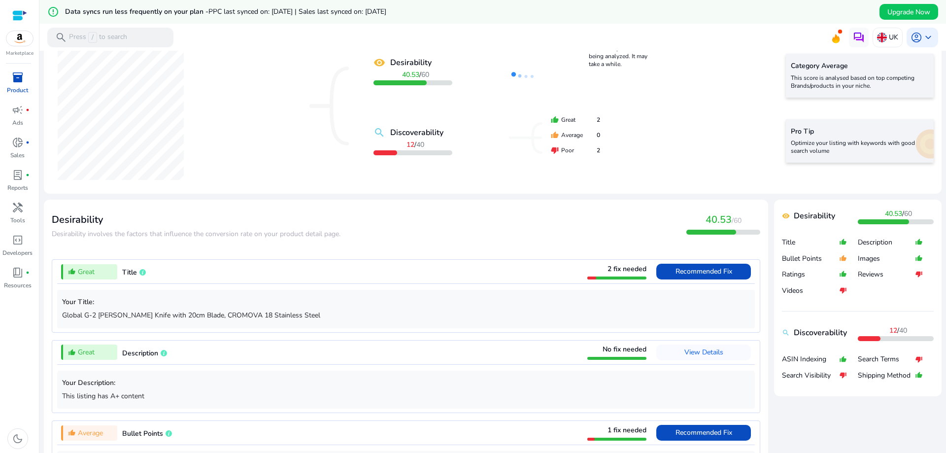
scroll to position [197, 0]
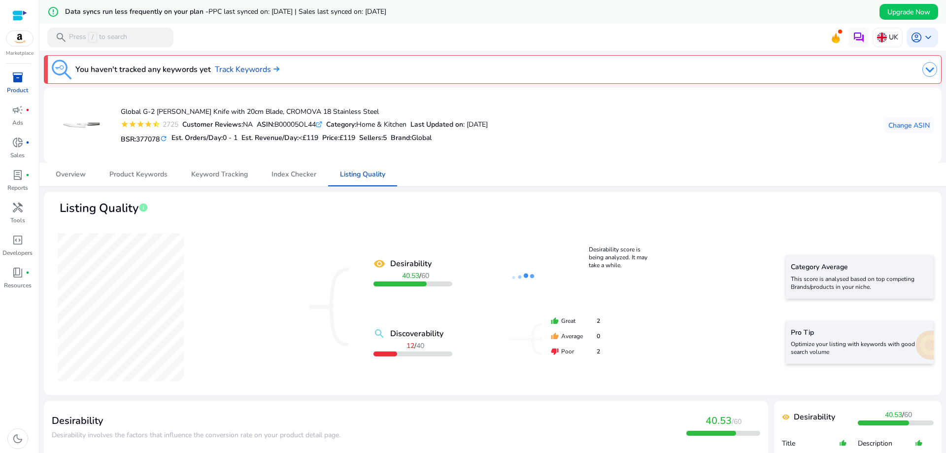
scroll to position [197, 0]
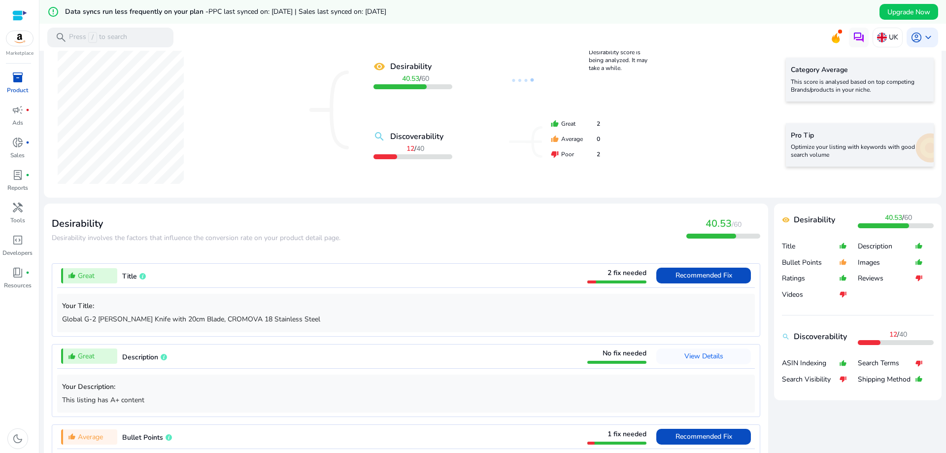
click at [613, 270] on span "2 fix needed" at bounding box center [626, 272] width 39 height 9
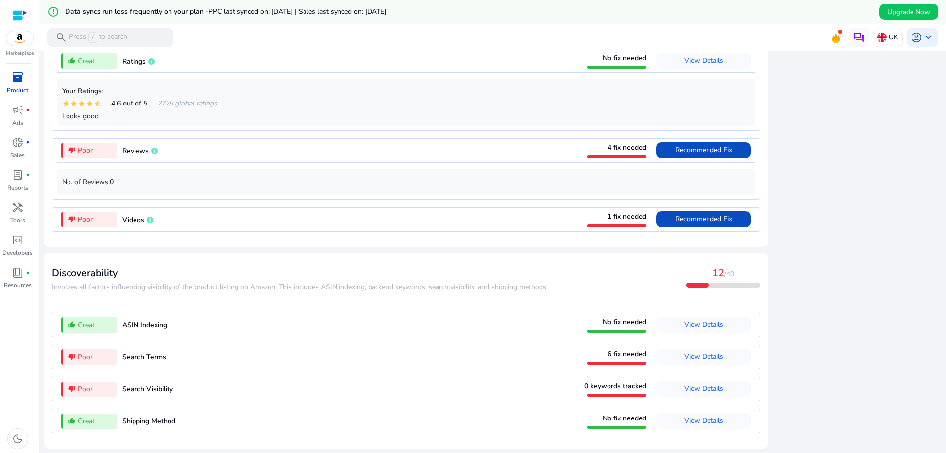
scroll to position [1205, 0]
click at [700, 355] on span "View Details" at bounding box center [703, 356] width 39 height 9
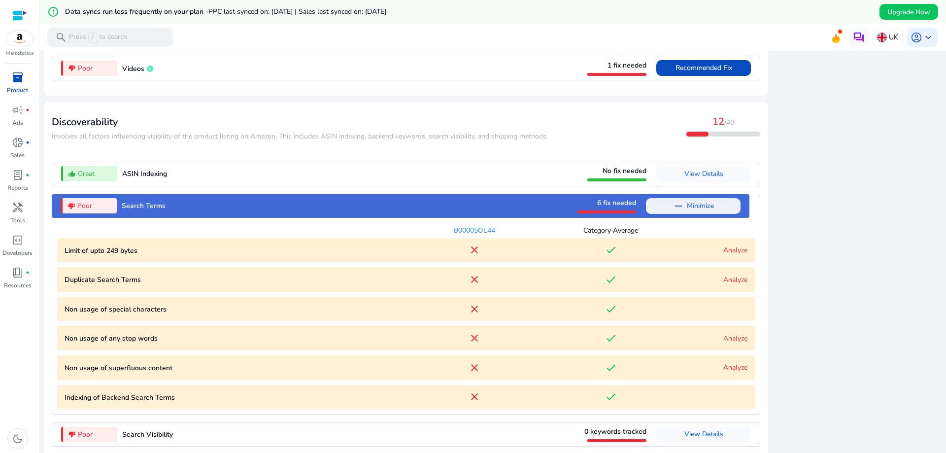
scroll to position [999, 0]
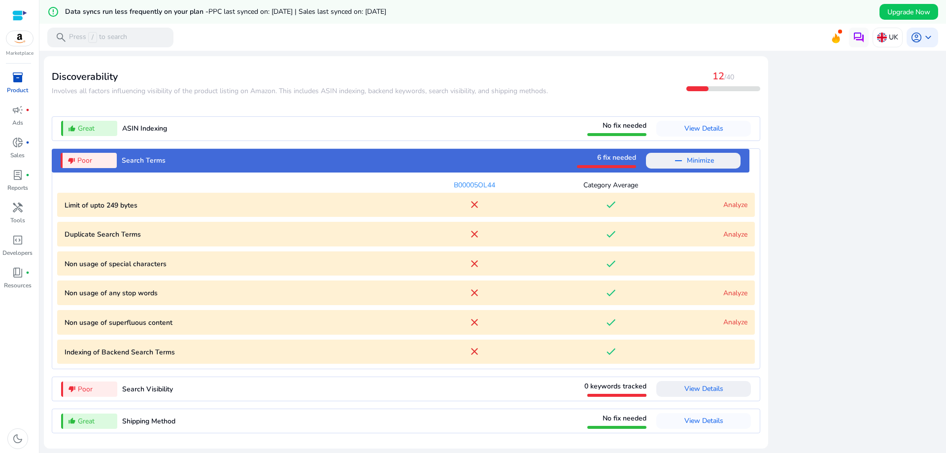
click at [697, 393] on span "View Details" at bounding box center [703, 388] width 39 height 9
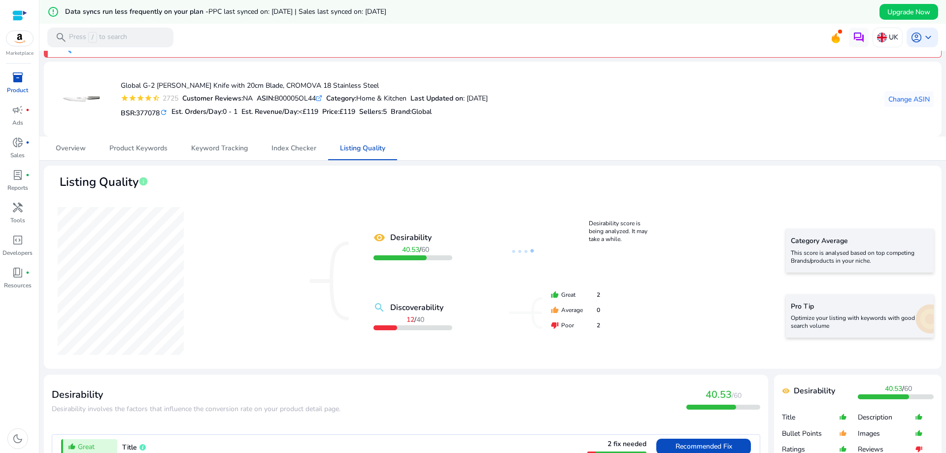
scroll to position [26, 0]
click at [67, 152] on span "Overview" at bounding box center [71, 148] width 30 height 7
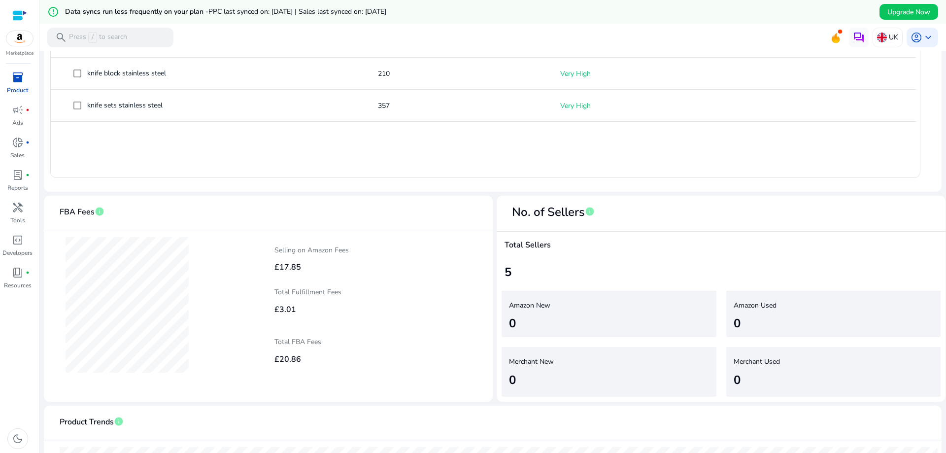
scroll to position [492, 0]
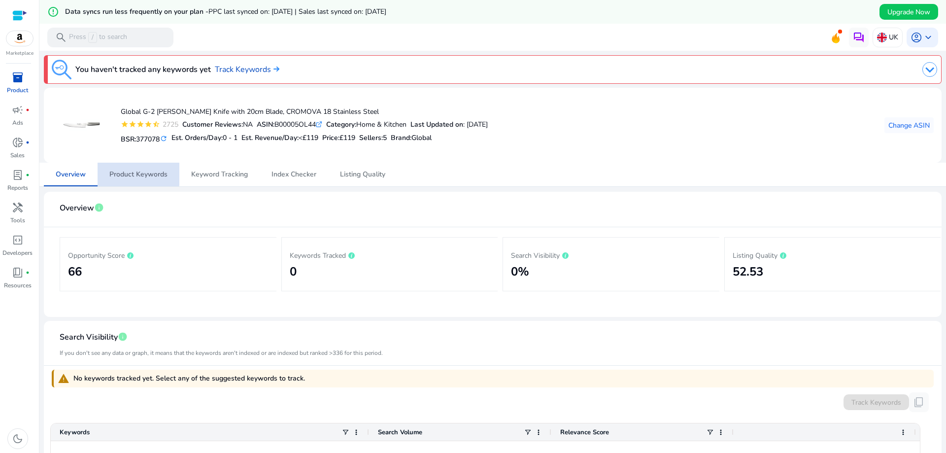
click at [118, 174] on span "Product Keywords" at bounding box center [138, 174] width 58 height 7
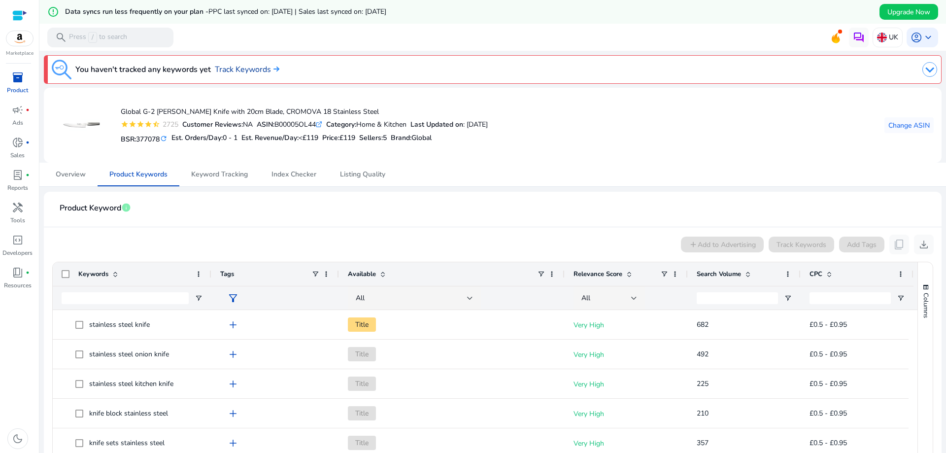
click at [248, 69] on link "Track Keywords" at bounding box center [247, 70] width 65 height 12
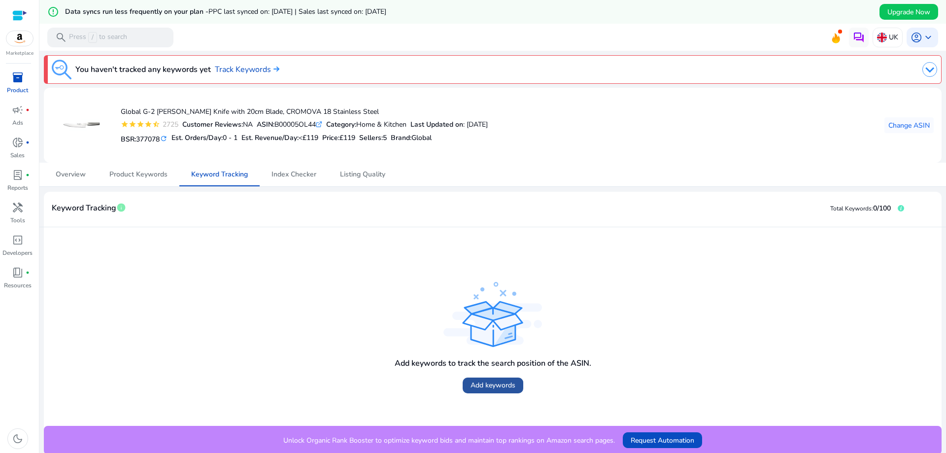
click at [485, 386] on span "Add keywords" at bounding box center [492, 385] width 45 height 10
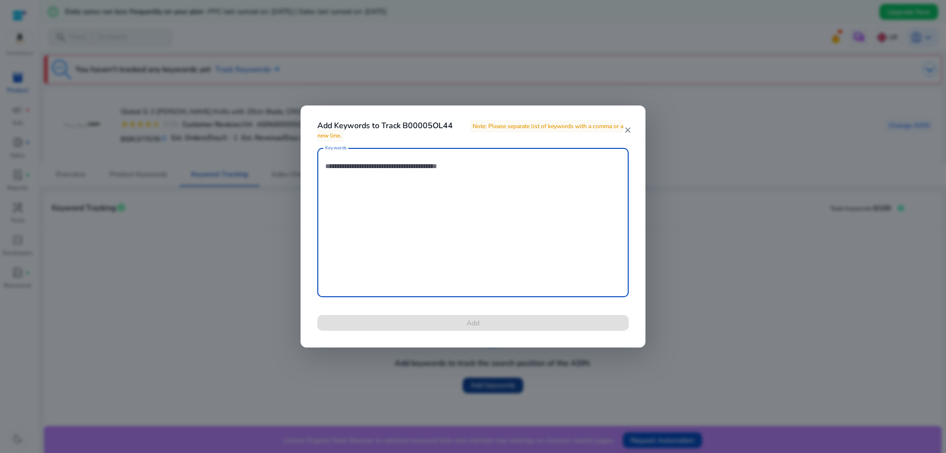
scroll to position [24, 0]
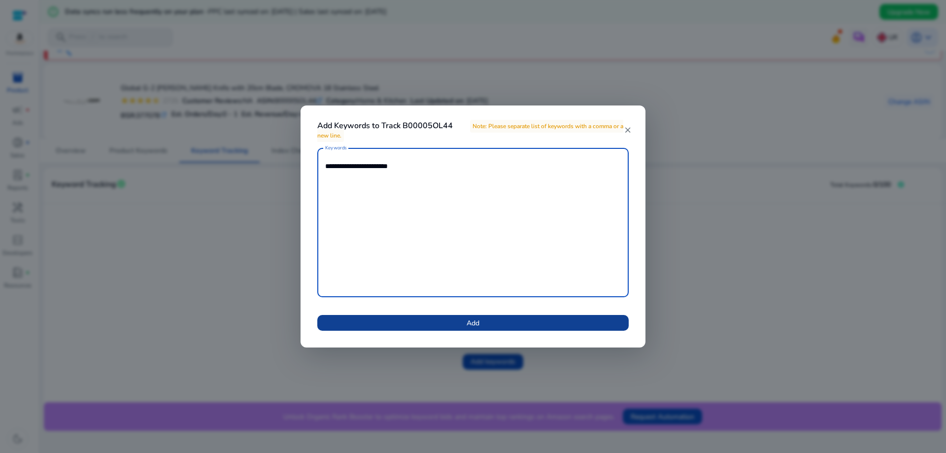
type textarea "**********"
click at [428, 320] on span at bounding box center [472, 323] width 311 height 24
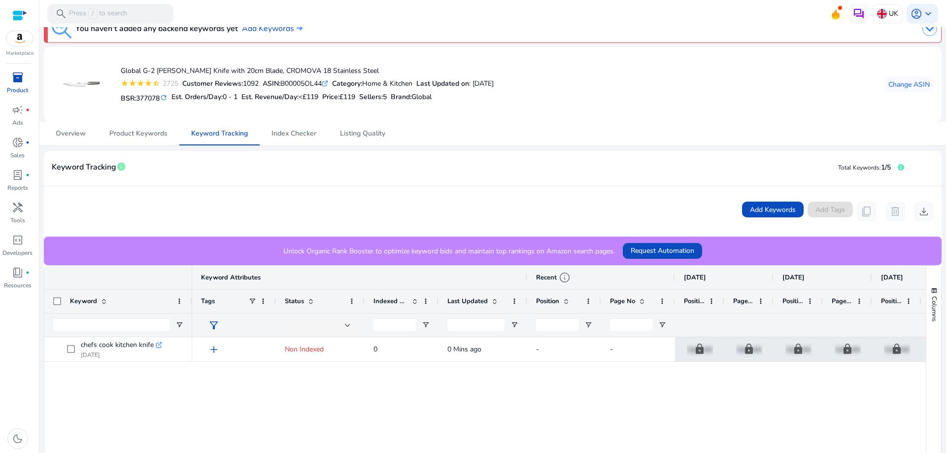
scroll to position [0, 0]
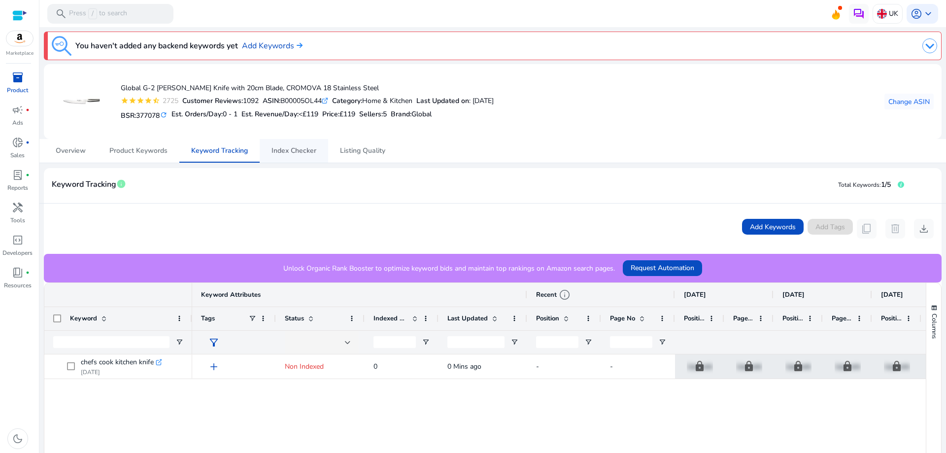
click at [295, 155] on span "Index Checker" at bounding box center [293, 151] width 45 height 24
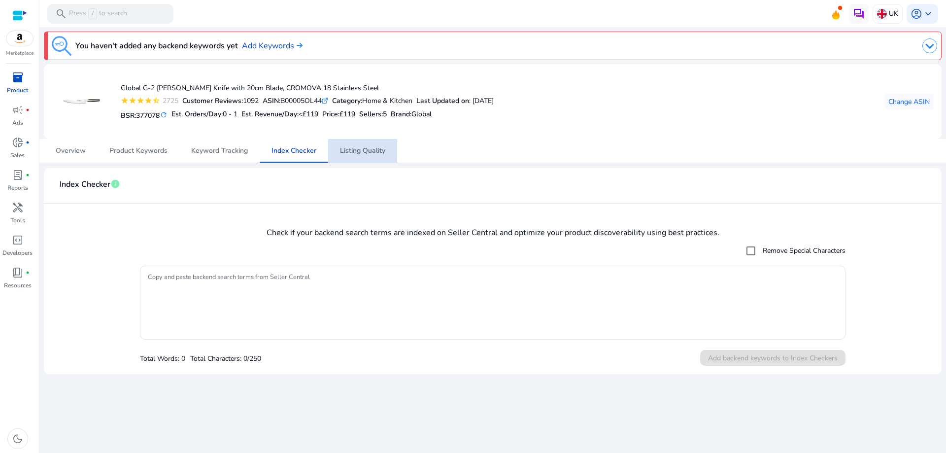
click at [355, 156] on span "Listing Quality" at bounding box center [362, 151] width 45 height 24
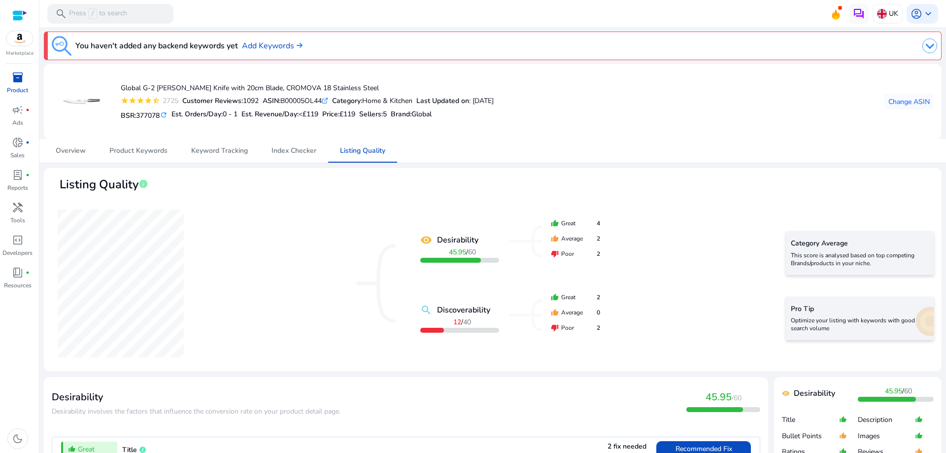
scroll to position [148, 0]
